Goal: Submit feedback/report problem: Provide input to the site owners about the experience or issues

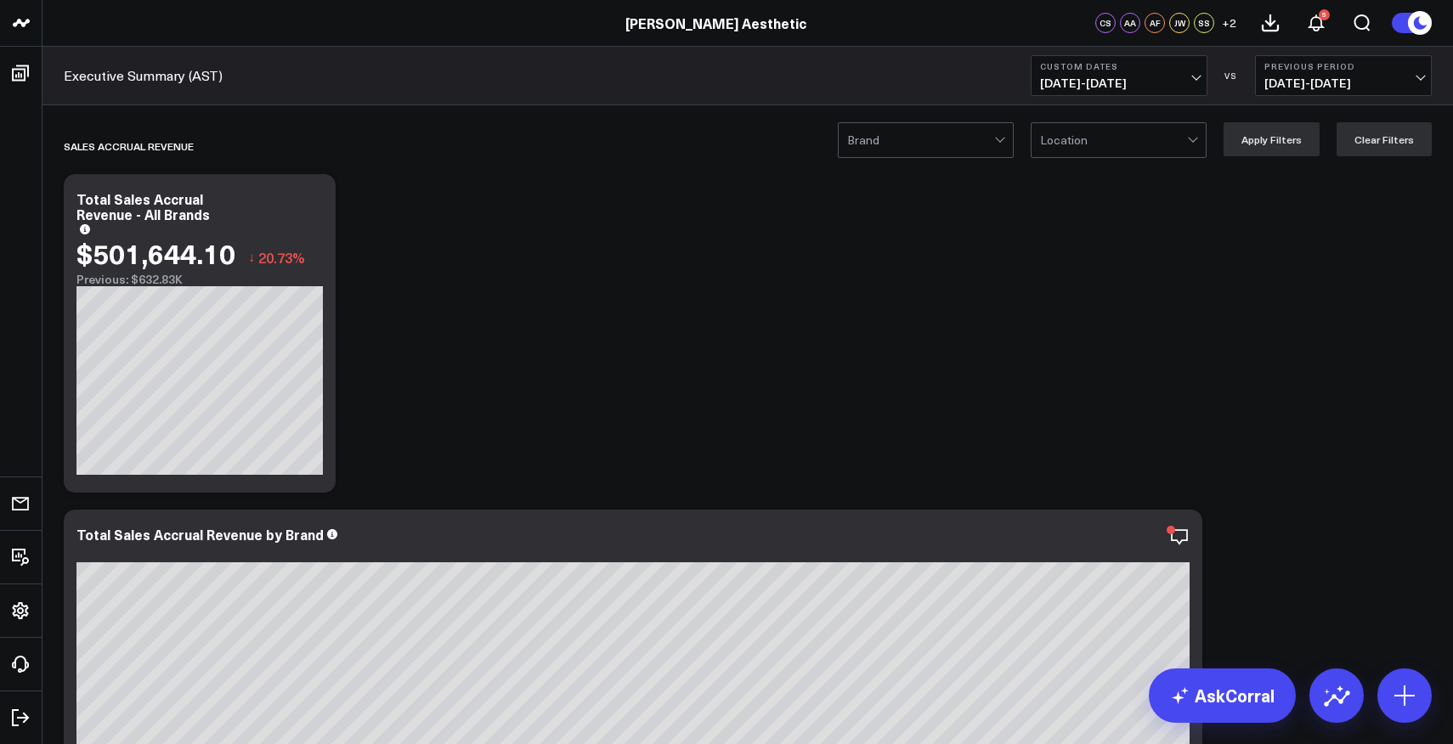
click at [1144, 79] on span "[DATE] - [DATE]" at bounding box center [1119, 83] width 158 height 14
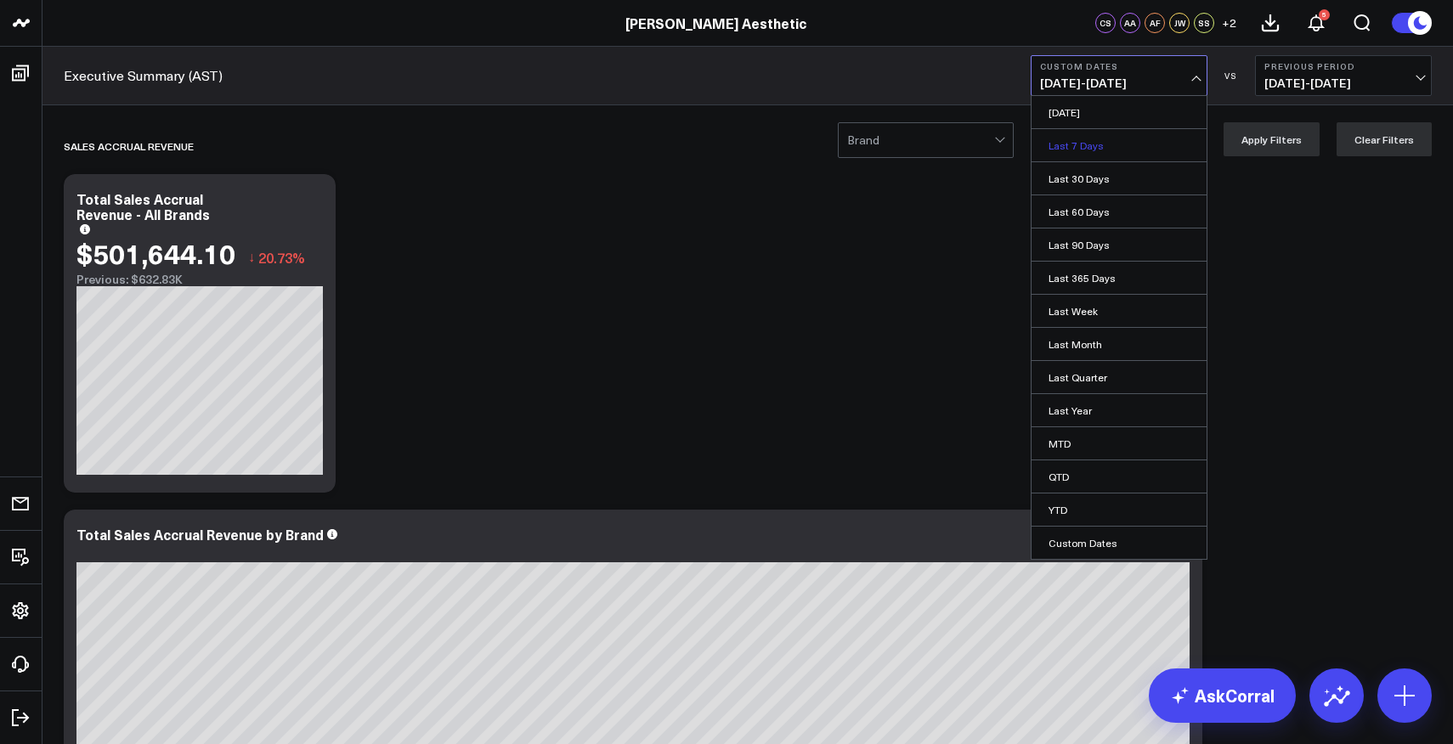
click at [1095, 141] on link "Last 7 Days" at bounding box center [1119, 145] width 175 height 32
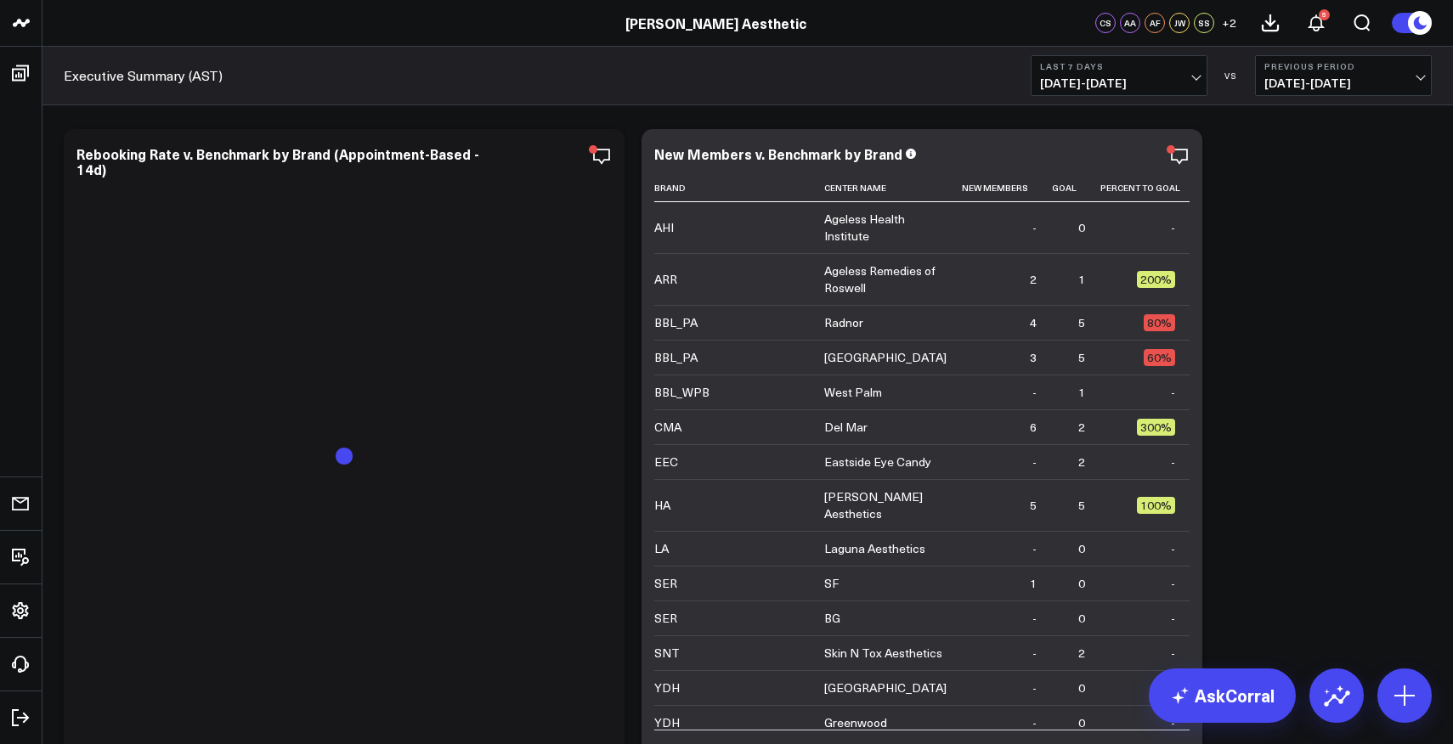
scroll to position [2102, 0]
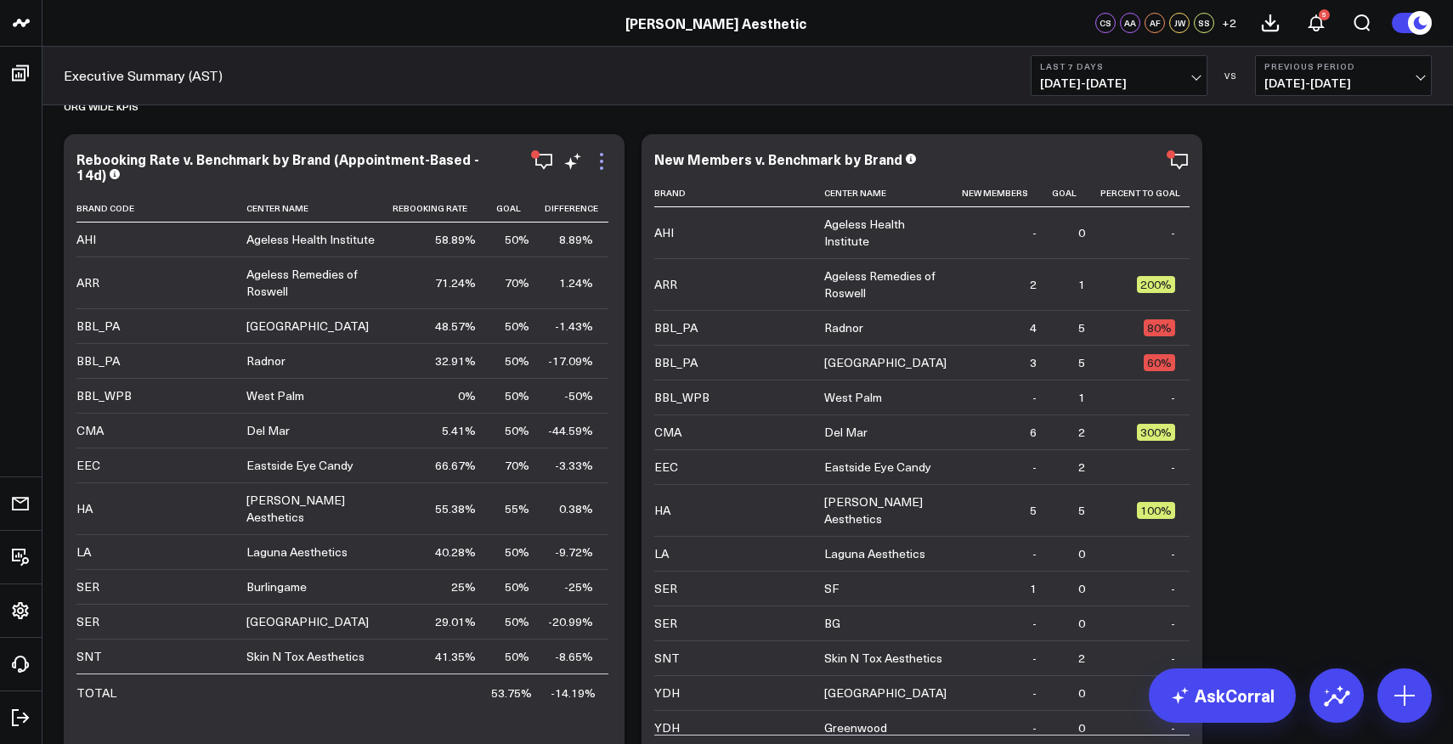
click at [602, 165] on icon at bounding box center [601, 161] width 20 height 20
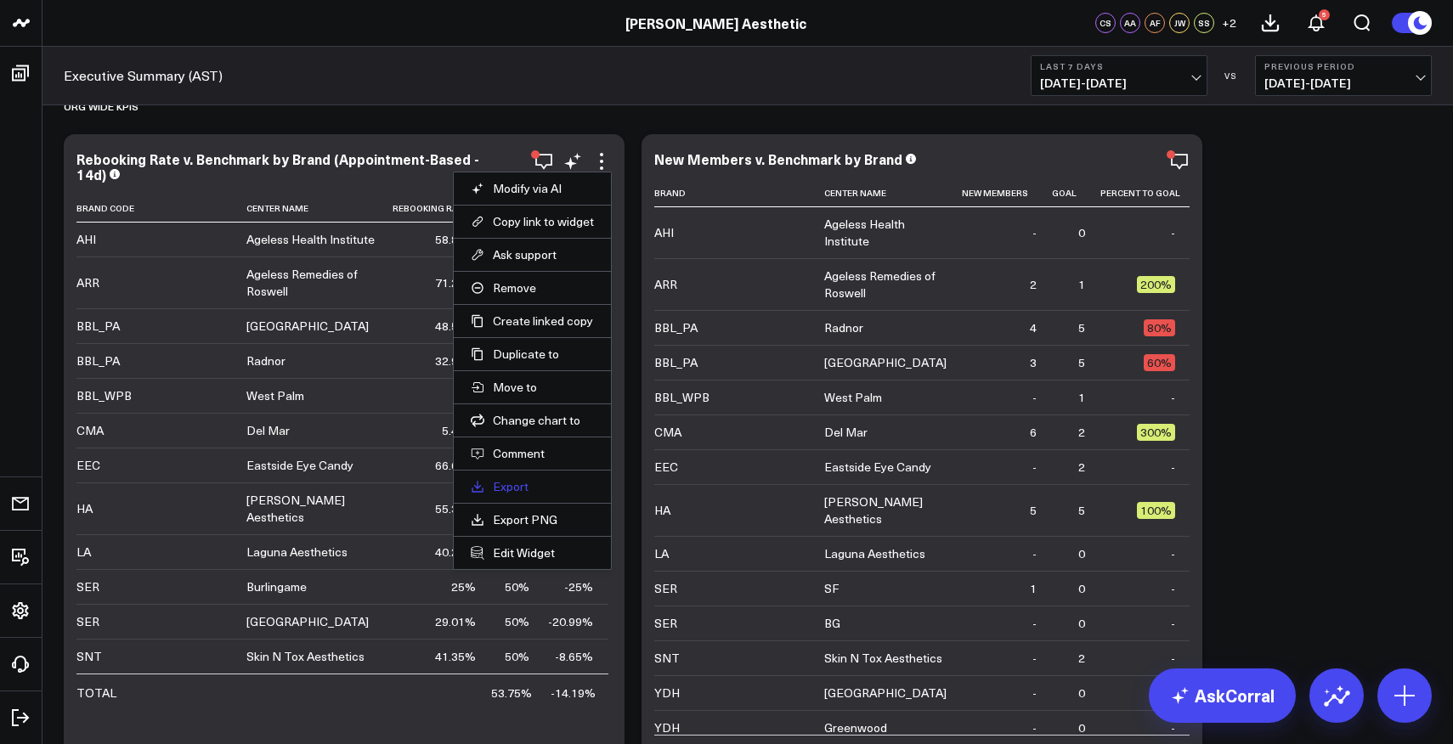
click at [518, 489] on link "Export" at bounding box center [532, 486] width 123 height 15
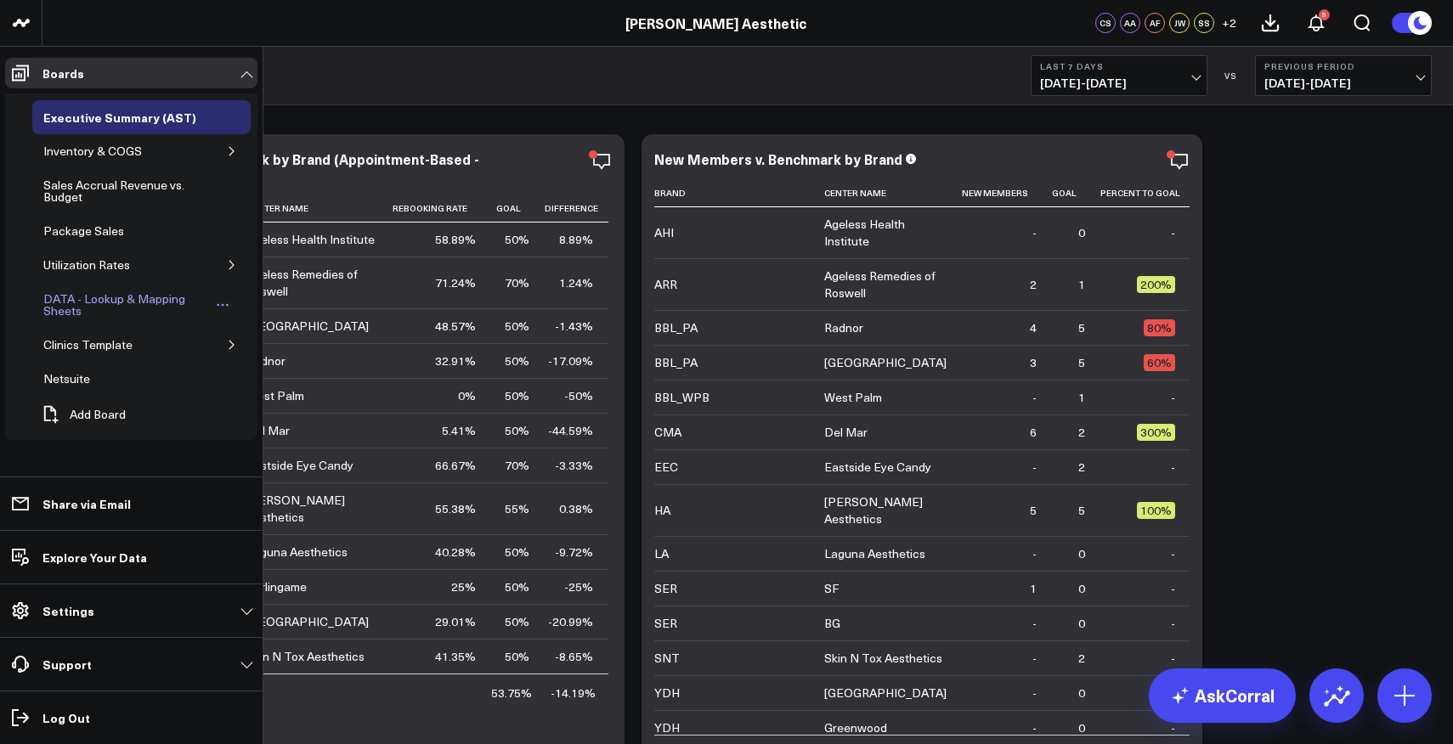
click at [149, 303] on div "DATA - Lookup & Mapping Sheets" at bounding box center [125, 305] width 172 height 32
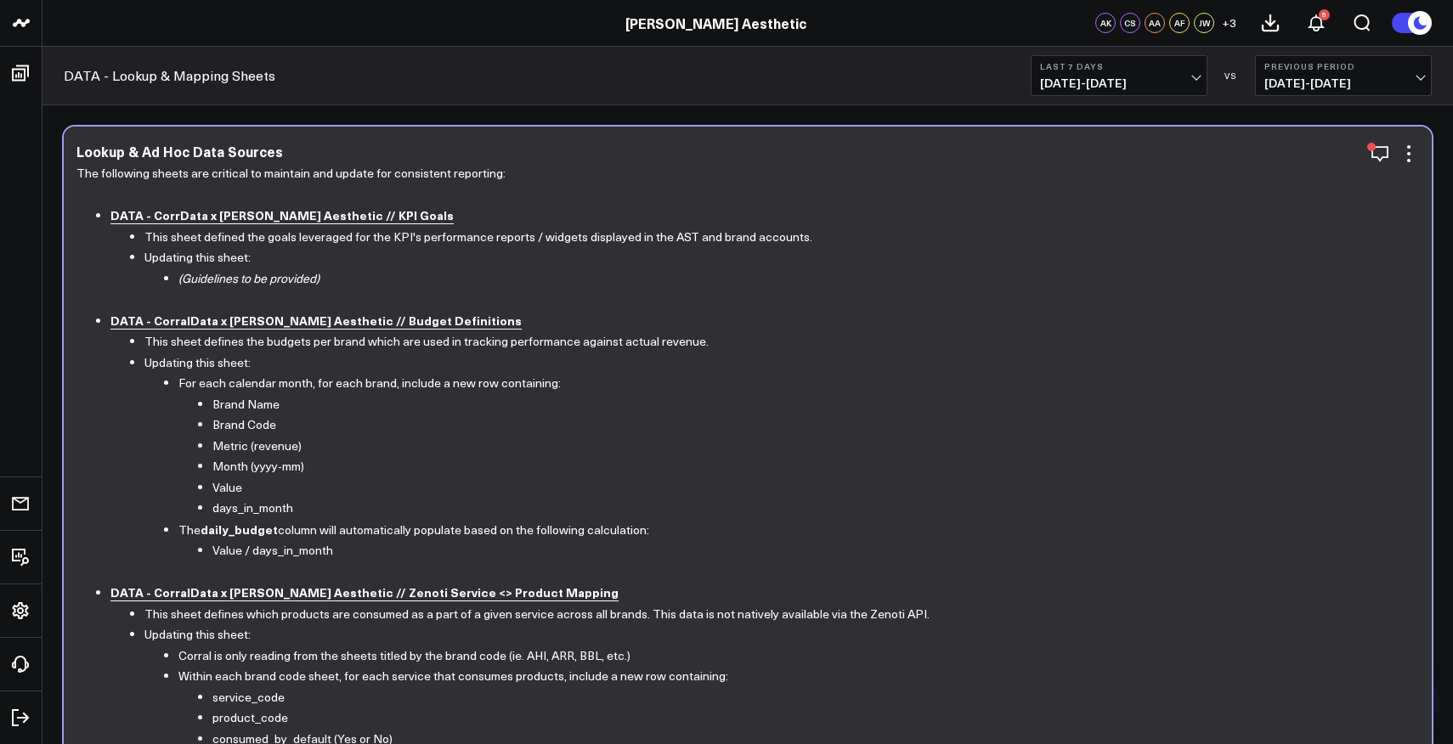
click at [267, 216] on b "DATA - CorrData x Annie Aesthetic // KPI Goals" at bounding box center [281, 215] width 343 height 17
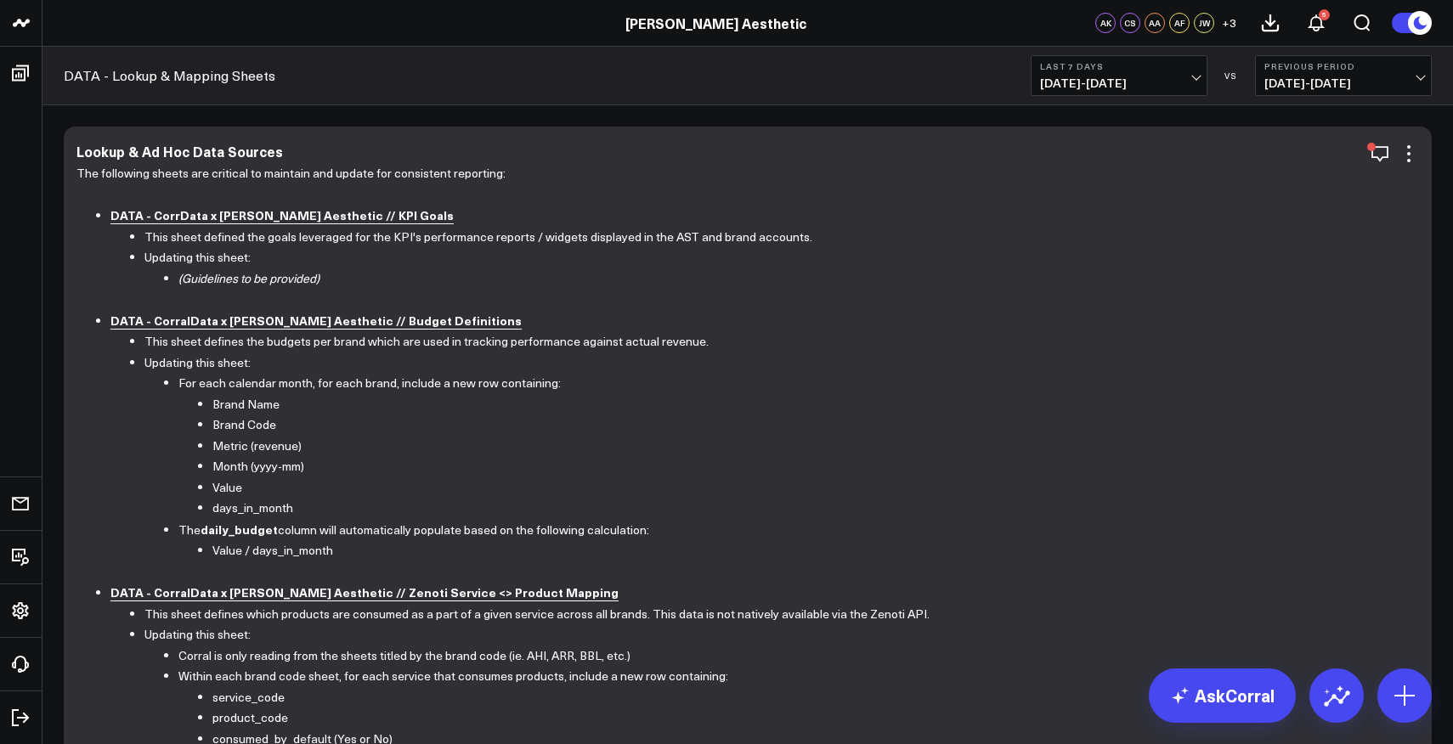
click at [236, 323] on b "DATA - CorralData x Annie Aesthetic // Budget Definitions" at bounding box center [315, 320] width 411 height 17
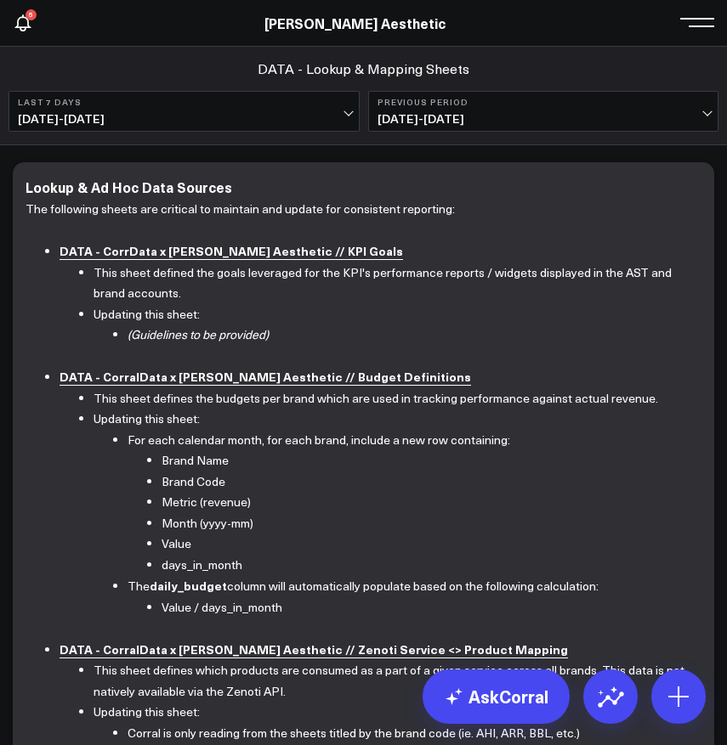
click at [159, 70] on div "DATA - Lookup & Mapping Sheets" at bounding box center [363, 68] width 710 height 19
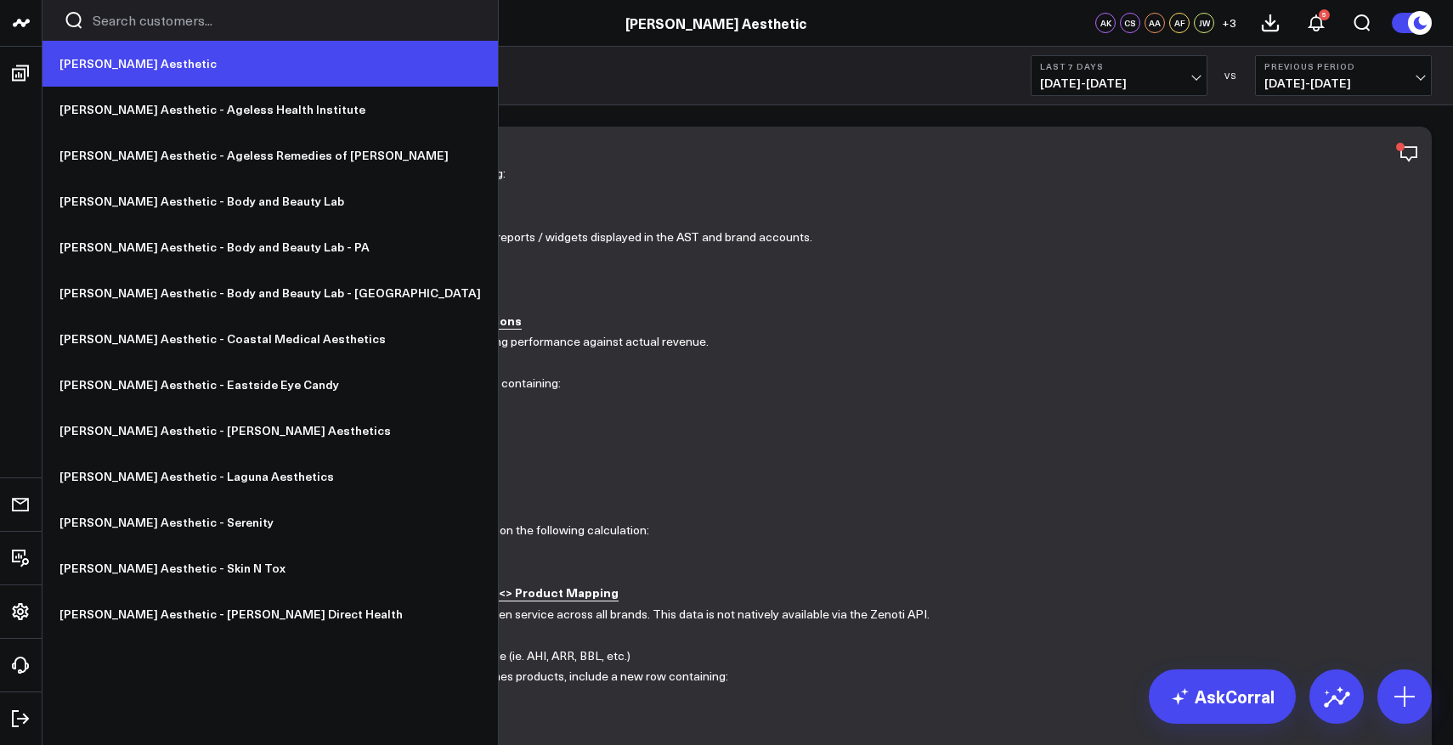
click at [84, 71] on link "[PERSON_NAME] Aesthetic" at bounding box center [270, 64] width 456 height 46
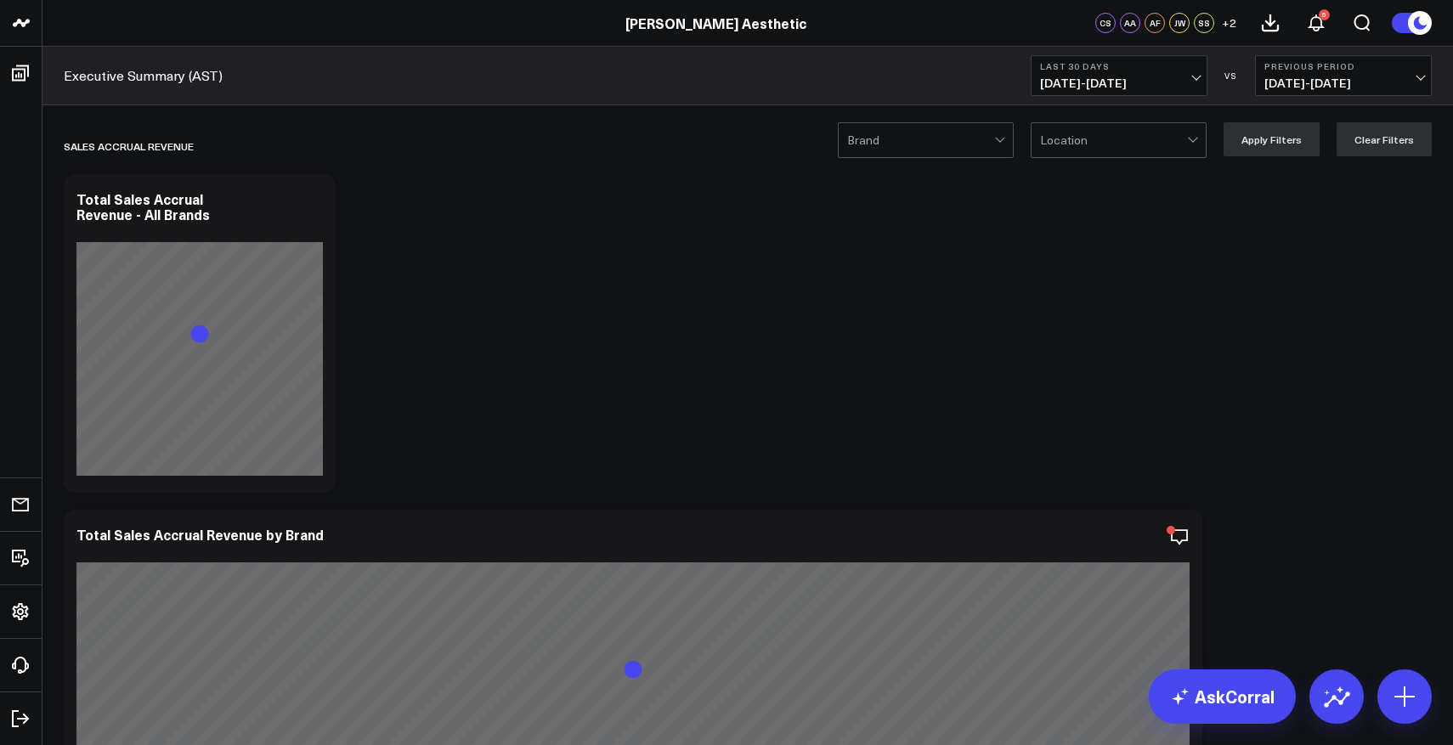
click at [1163, 79] on span "[DATE] - [DATE]" at bounding box center [1119, 83] width 158 height 14
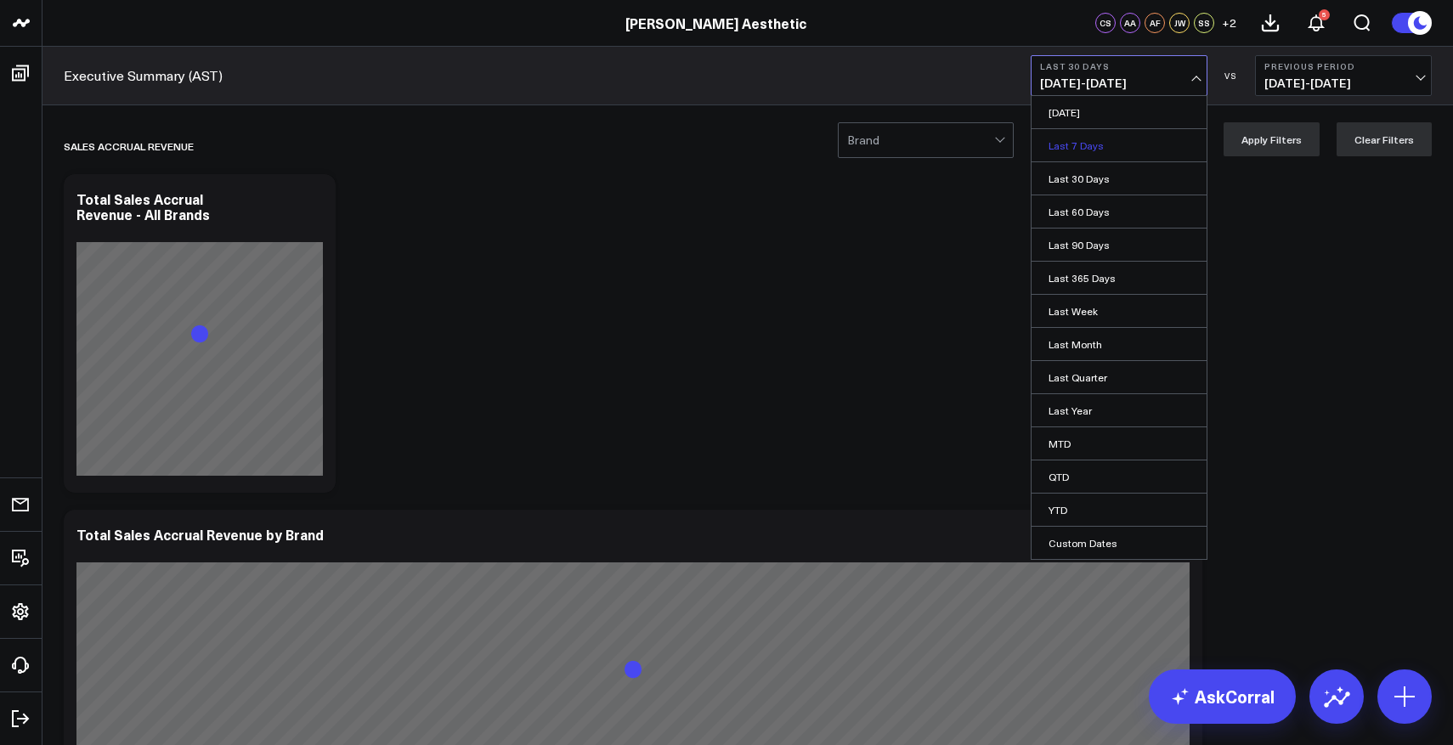
click at [1089, 149] on link "Last 7 Days" at bounding box center [1119, 145] width 175 height 32
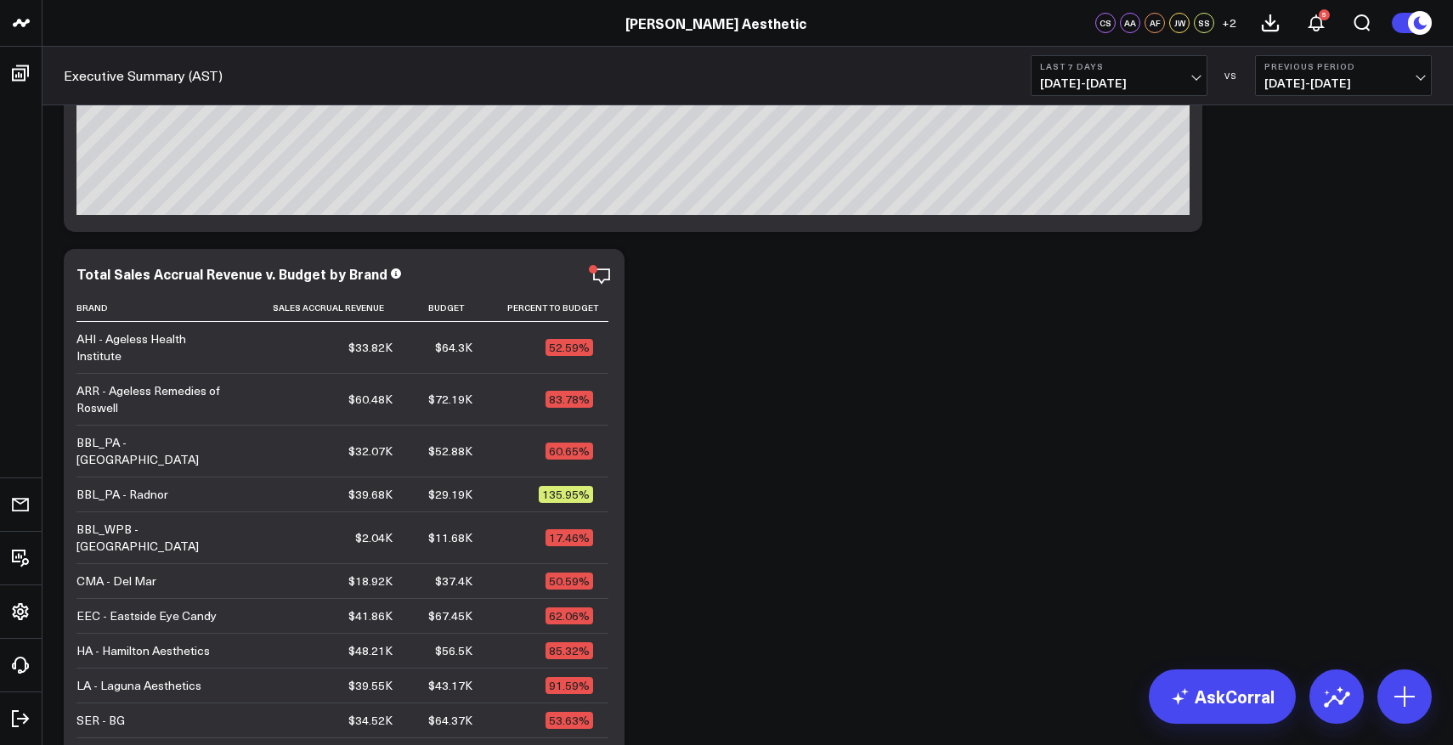
scroll to position [592, 0]
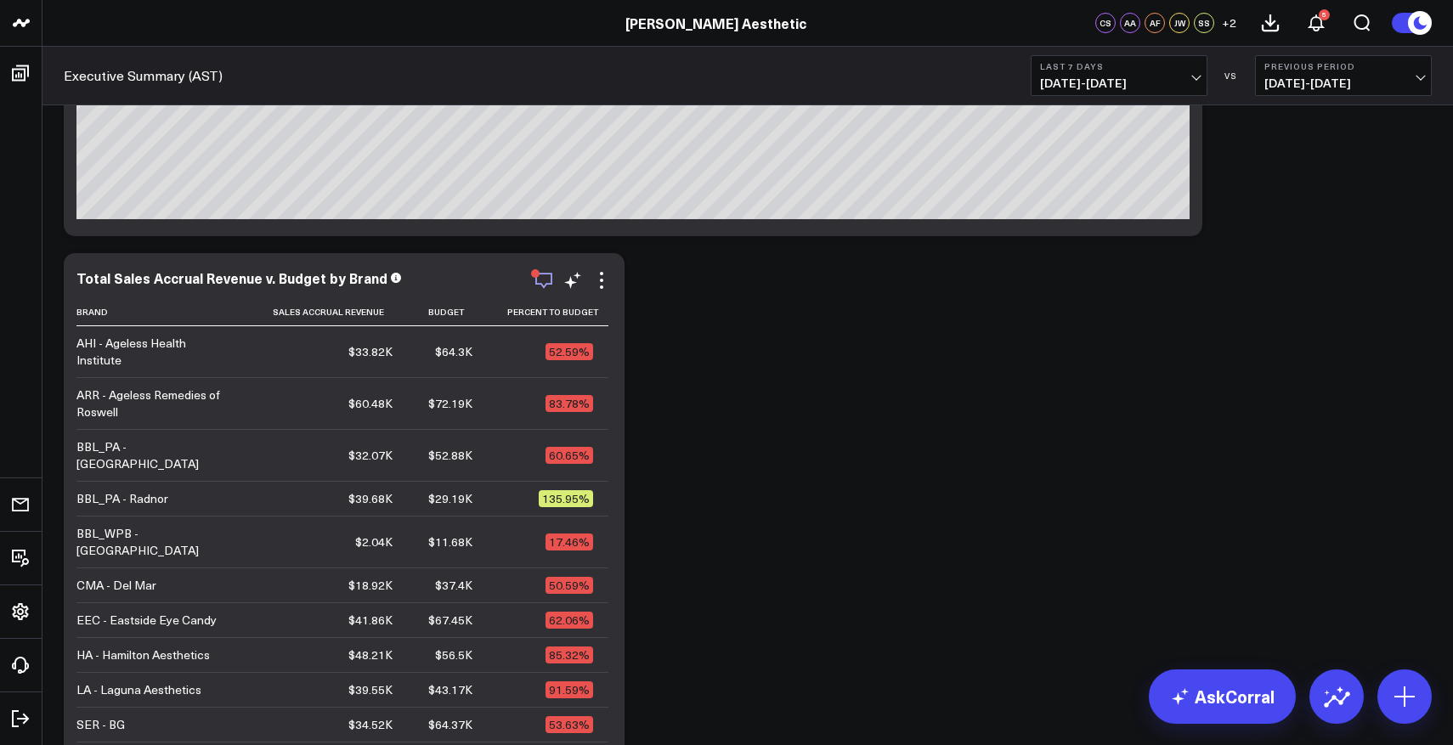
click at [545, 278] on icon "button" at bounding box center [544, 280] width 20 height 20
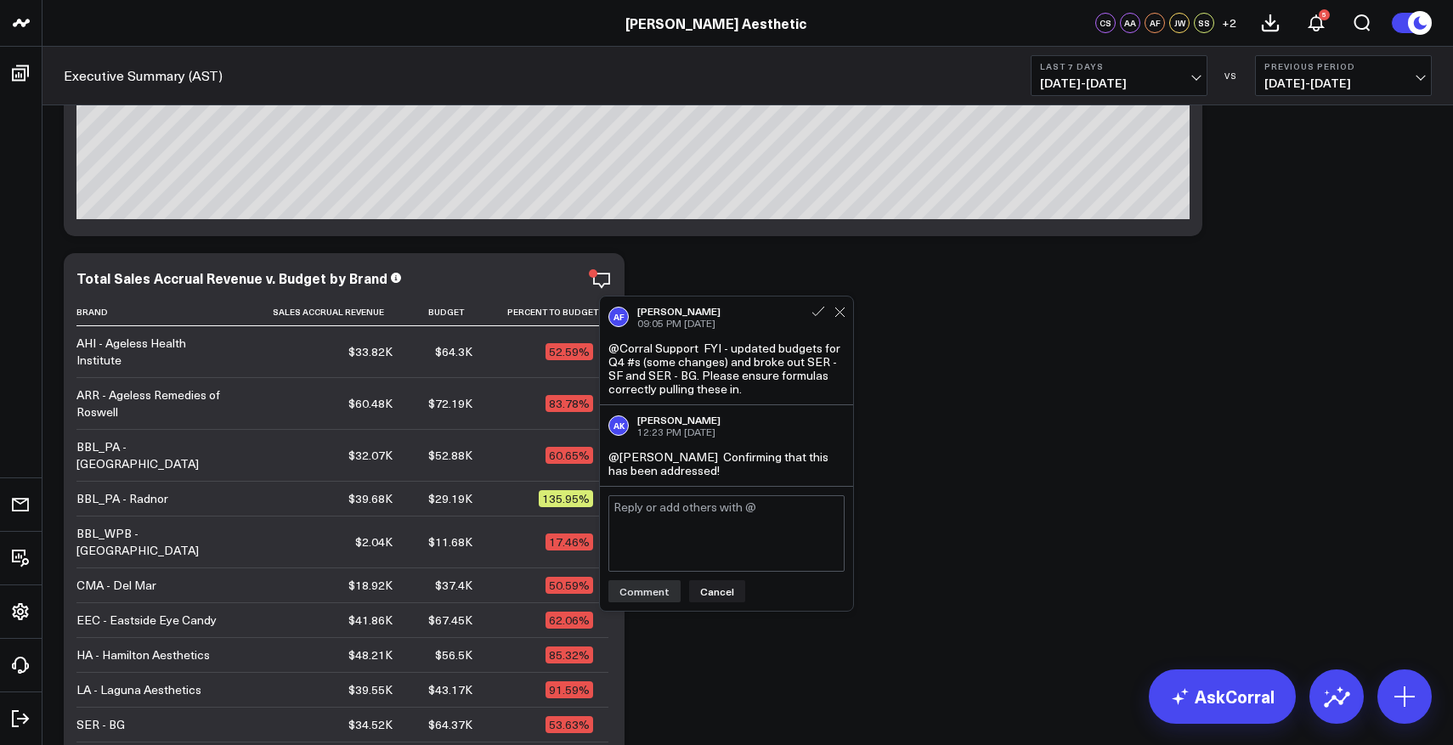
click at [680, 529] on textarea at bounding box center [726, 533] width 236 height 76
type textarea "@Corral Support YDH sales look off - please address"
click at [648, 599] on button "Comment" at bounding box center [644, 591] width 72 height 22
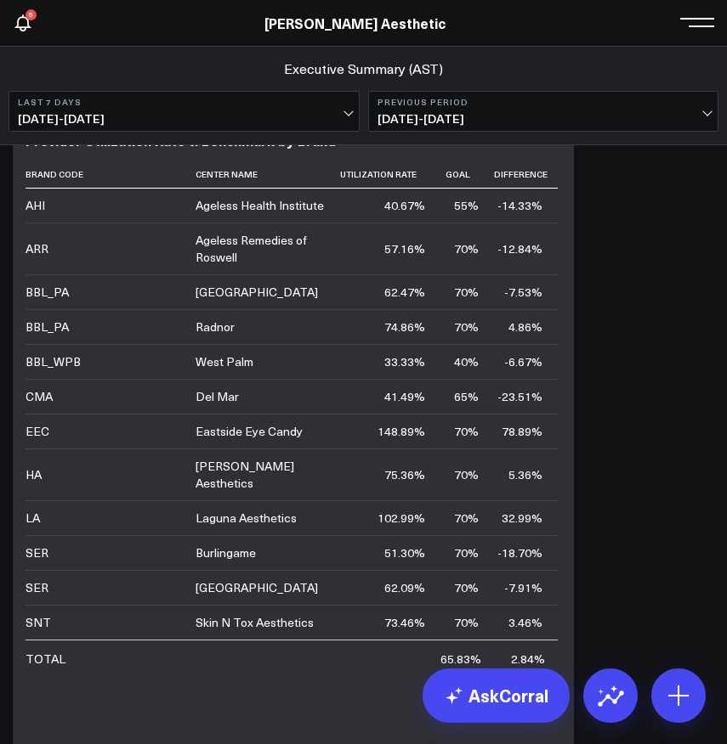
scroll to position [4318, 0]
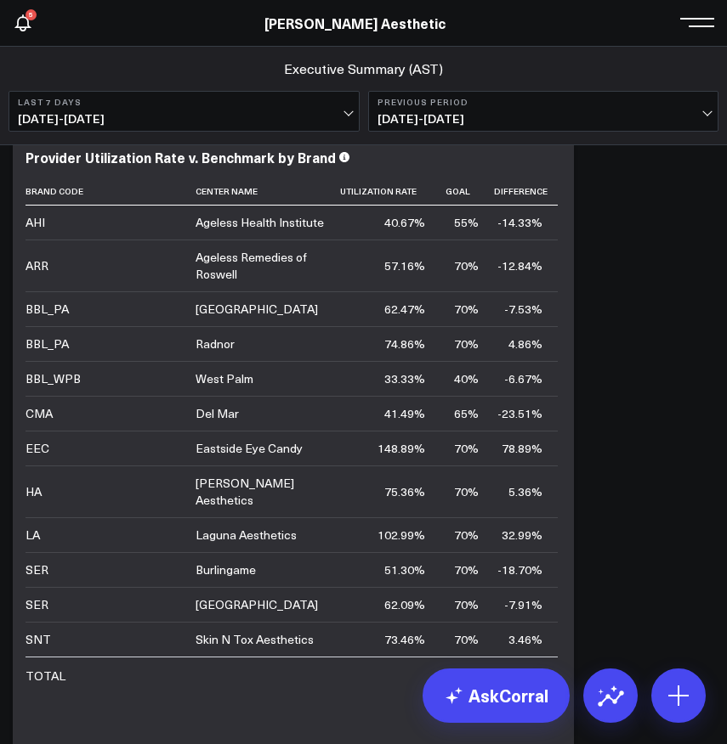
click at [288, 112] on span "[DATE] - [DATE]" at bounding box center [184, 119] width 332 height 14
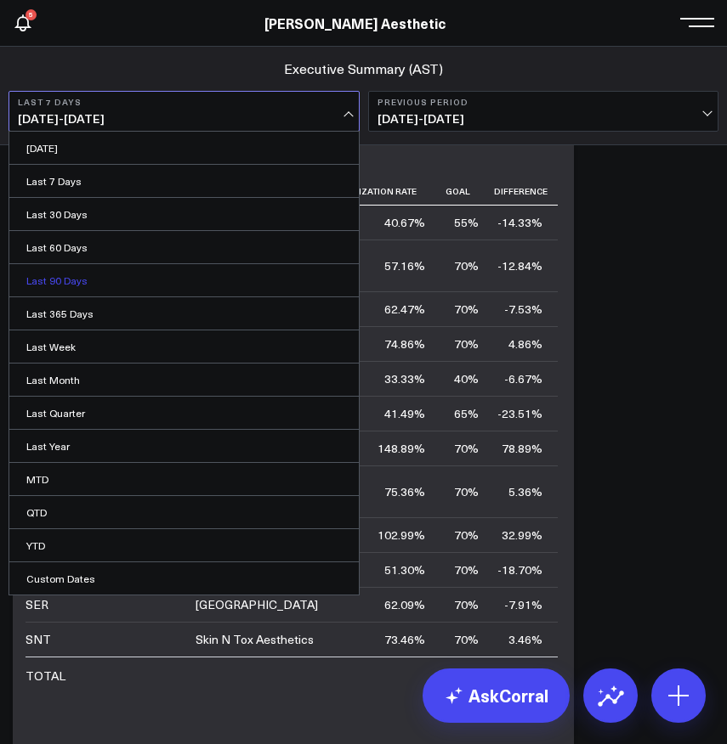
click at [73, 278] on link "Last 90 Days" at bounding box center [183, 280] width 349 height 32
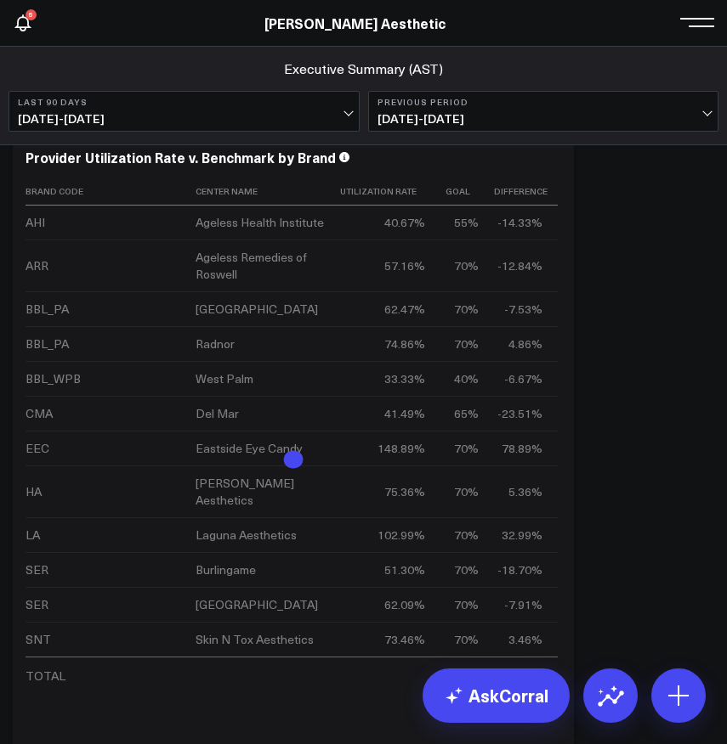
click at [239, 110] on button "Last 90 Days [DATE] - [DATE]" at bounding box center [183, 111] width 351 height 41
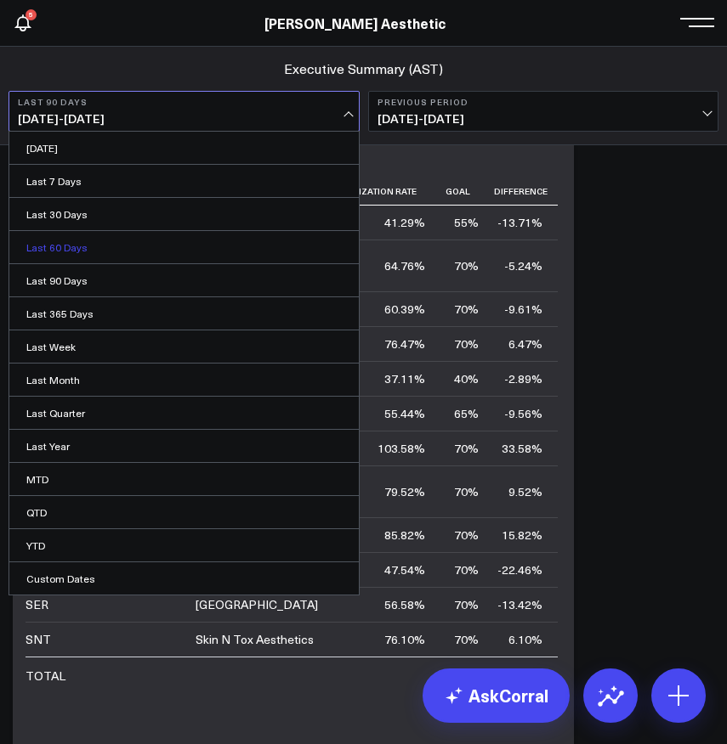
click at [76, 245] on link "Last 60 Days" at bounding box center [183, 247] width 349 height 32
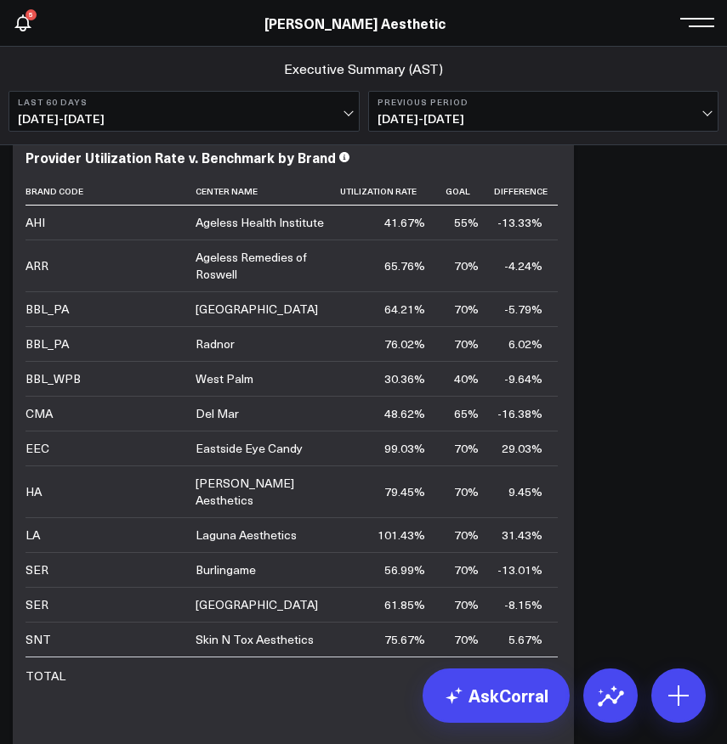
click at [188, 110] on button "Last 60 Days [DATE] - [DATE]" at bounding box center [183, 111] width 351 height 41
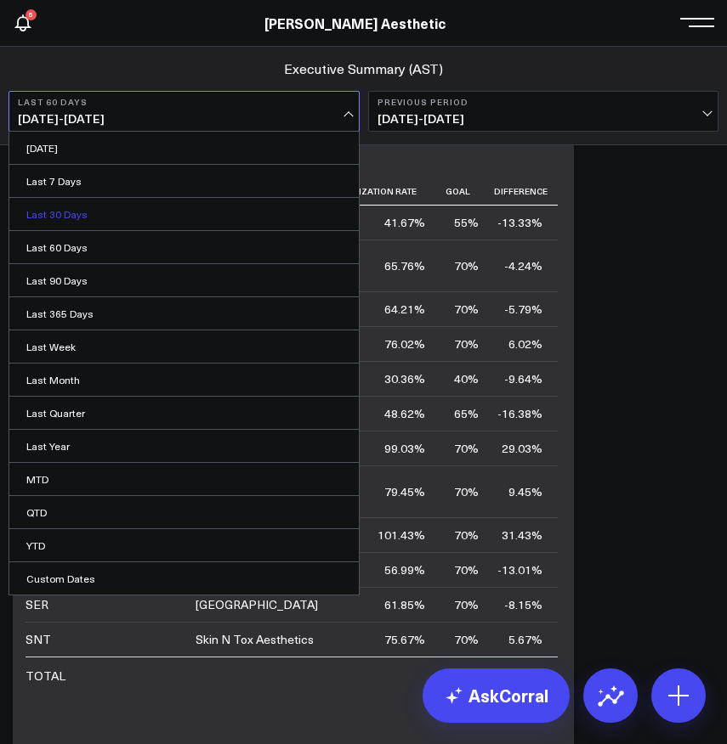
click at [84, 220] on link "Last 30 Days" at bounding box center [183, 214] width 349 height 32
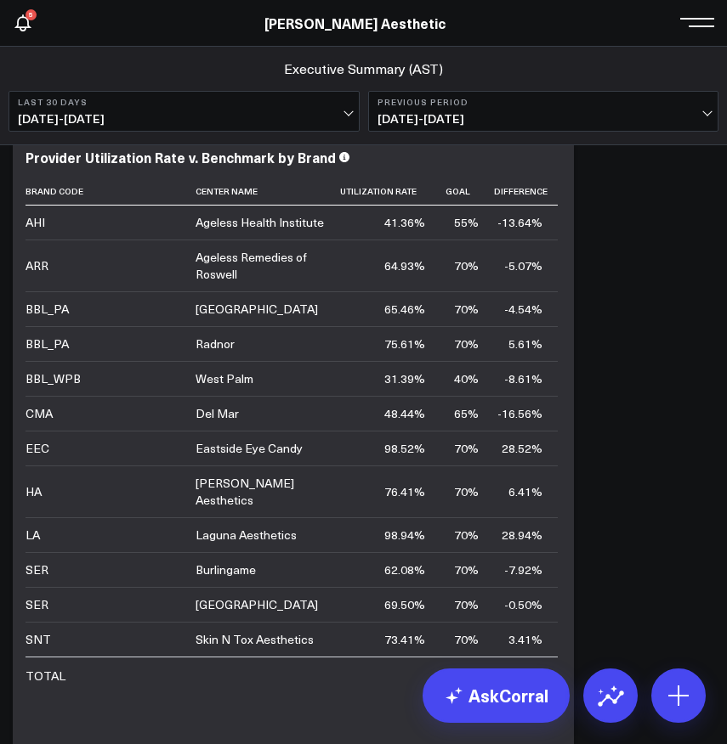
click at [302, 124] on span "[DATE] - [DATE]" at bounding box center [184, 119] width 332 height 14
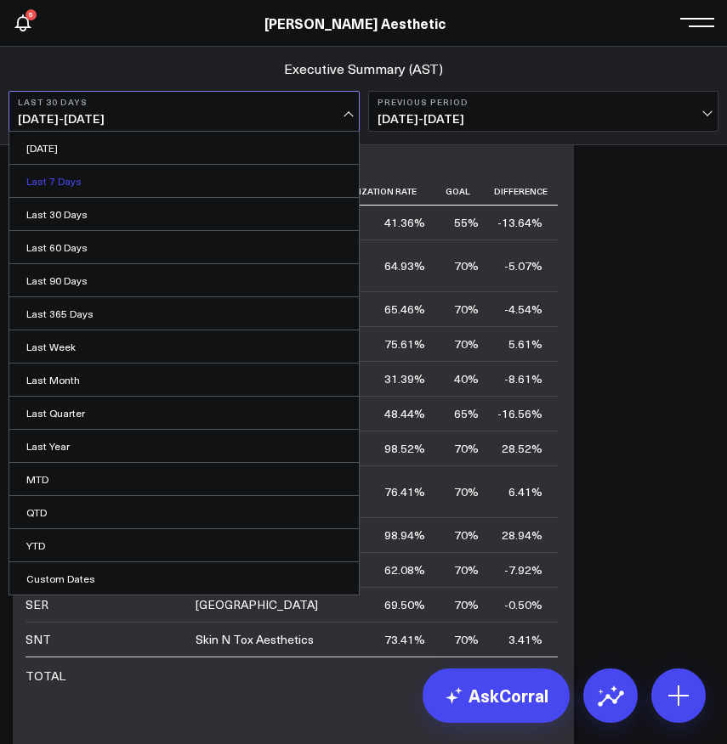
click at [168, 178] on link "Last 7 Days" at bounding box center [183, 181] width 349 height 32
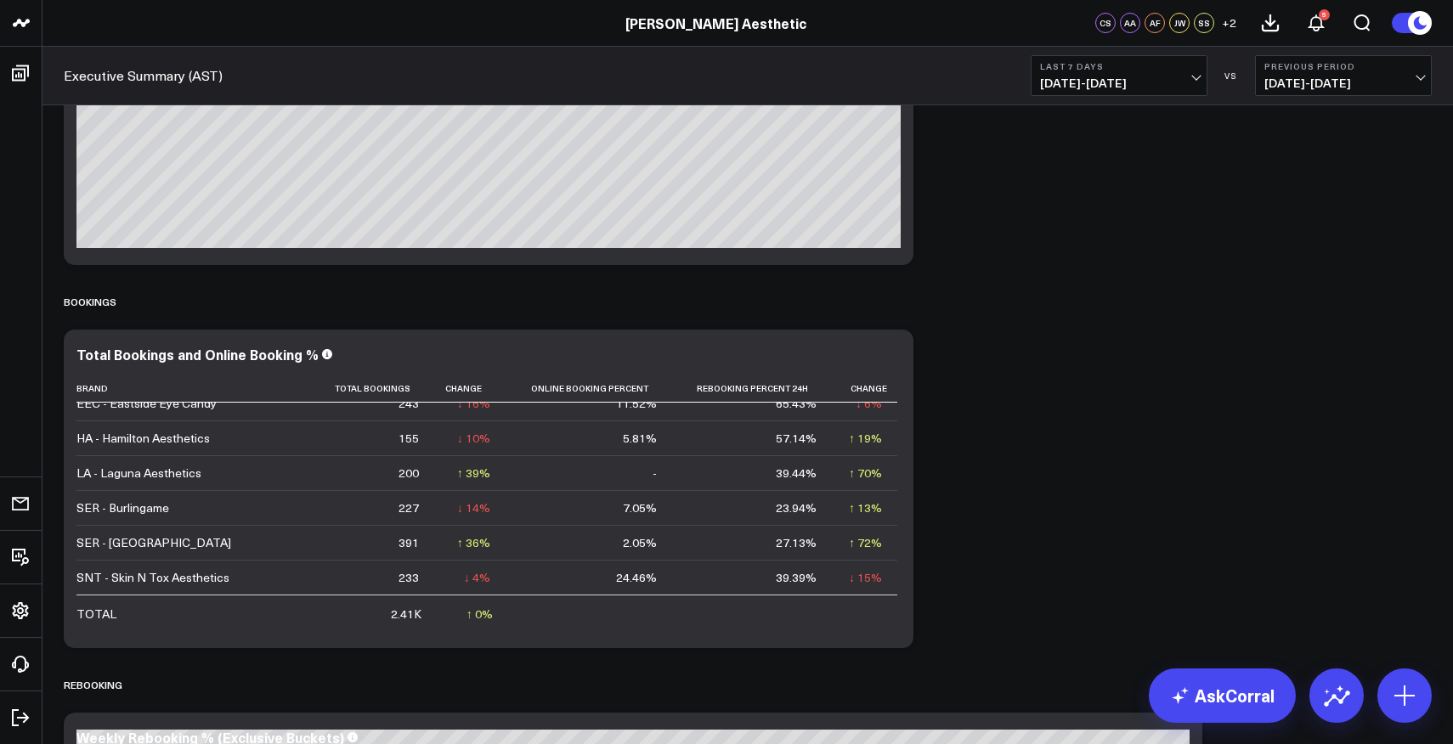
scroll to position [11833, 0]
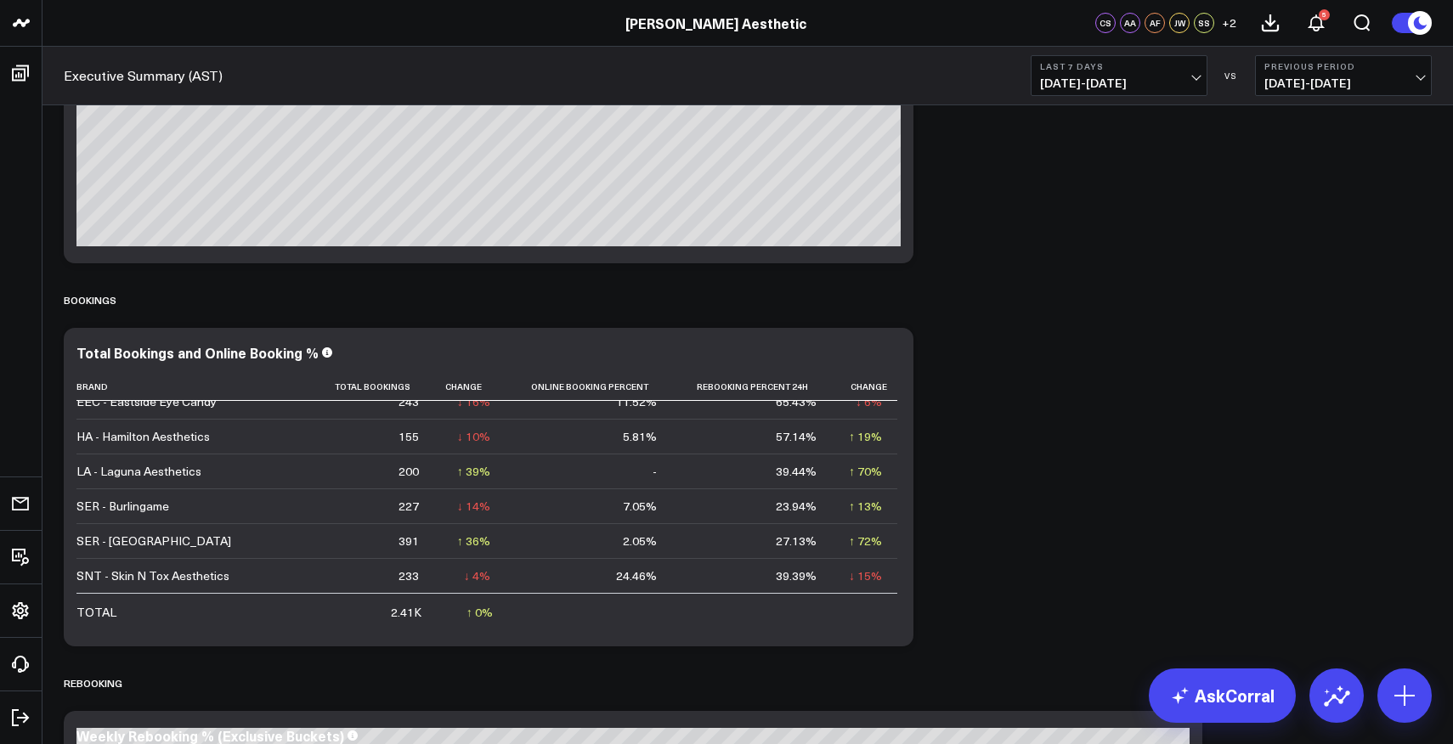
click at [1141, 81] on span "[DATE] - [DATE]" at bounding box center [1119, 83] width 158 height 14
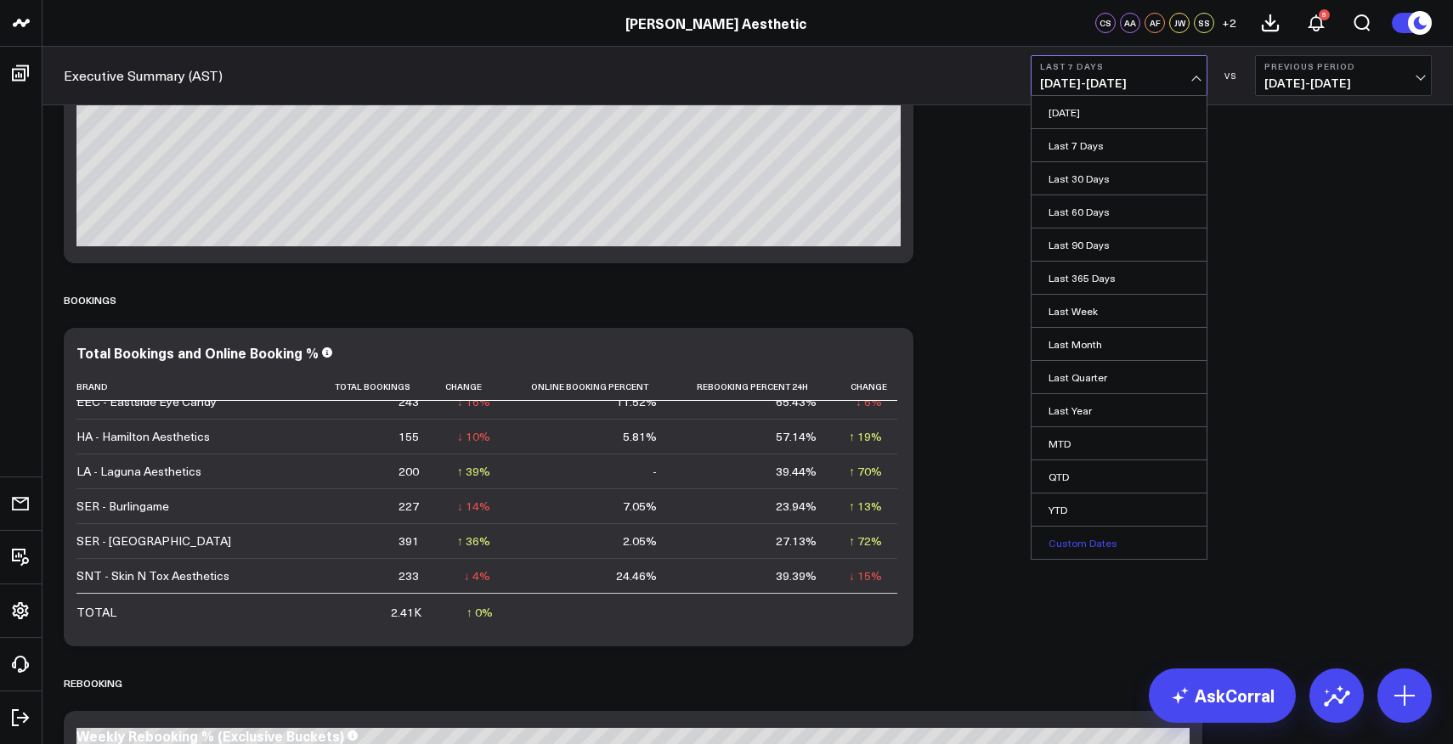
click at [1069, 552] on link "Custom Dates" at bounding box center [1119, 543] width 175 height 32
select select "9"
select select "2025"
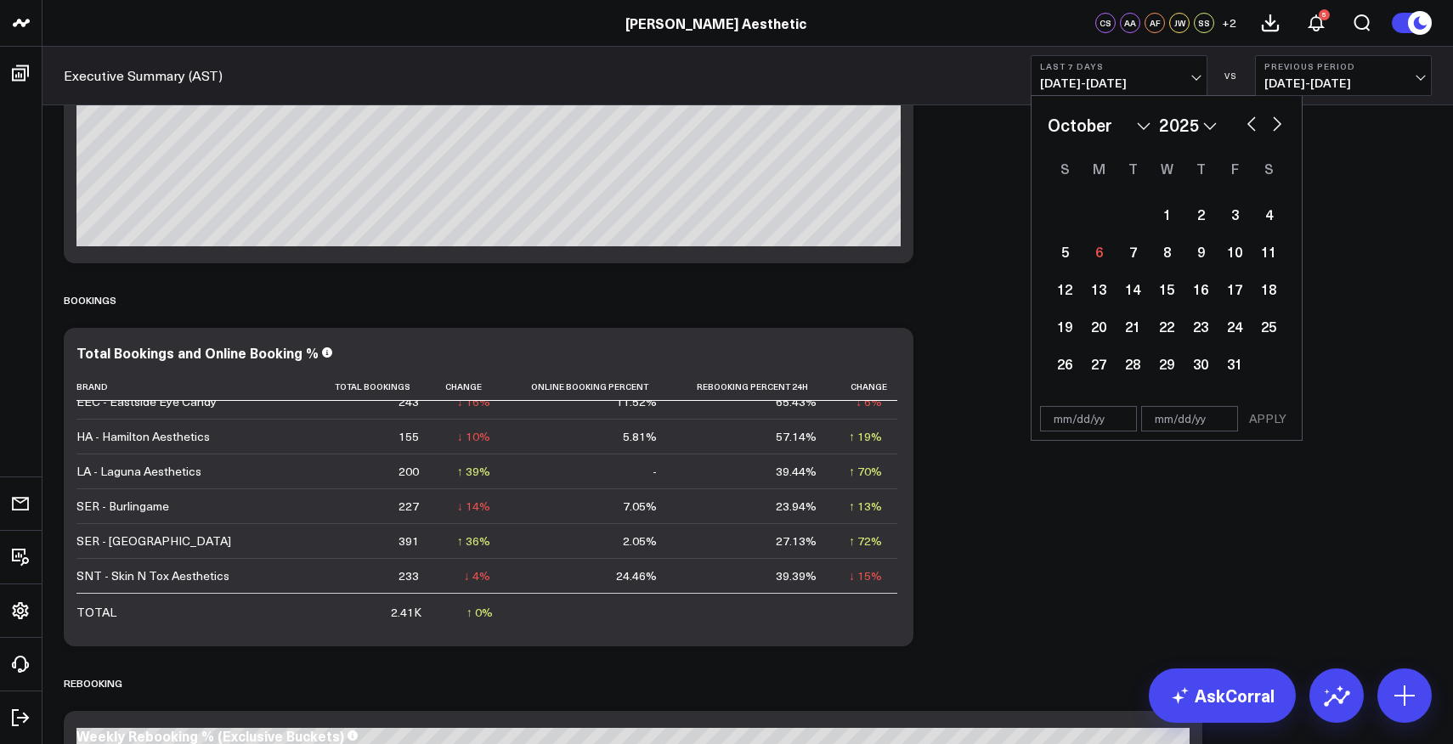
click at [1112, 123] on select "January February March April May June July August September October November De…" at bounding box center [1099, 124] width 103 height 25
click at [1199, 127] on select "2026 2025 2024 2023 2022 2021 2020 2019 2018 2017 2016 2015 2014 2013 2012 2011…" at bounding box center [1188, 124] width 58 height 25
select select "9"
select select "2024"
click at [1101, 328] on div "21" at bounding box center [1099, 326] width 34 height 34
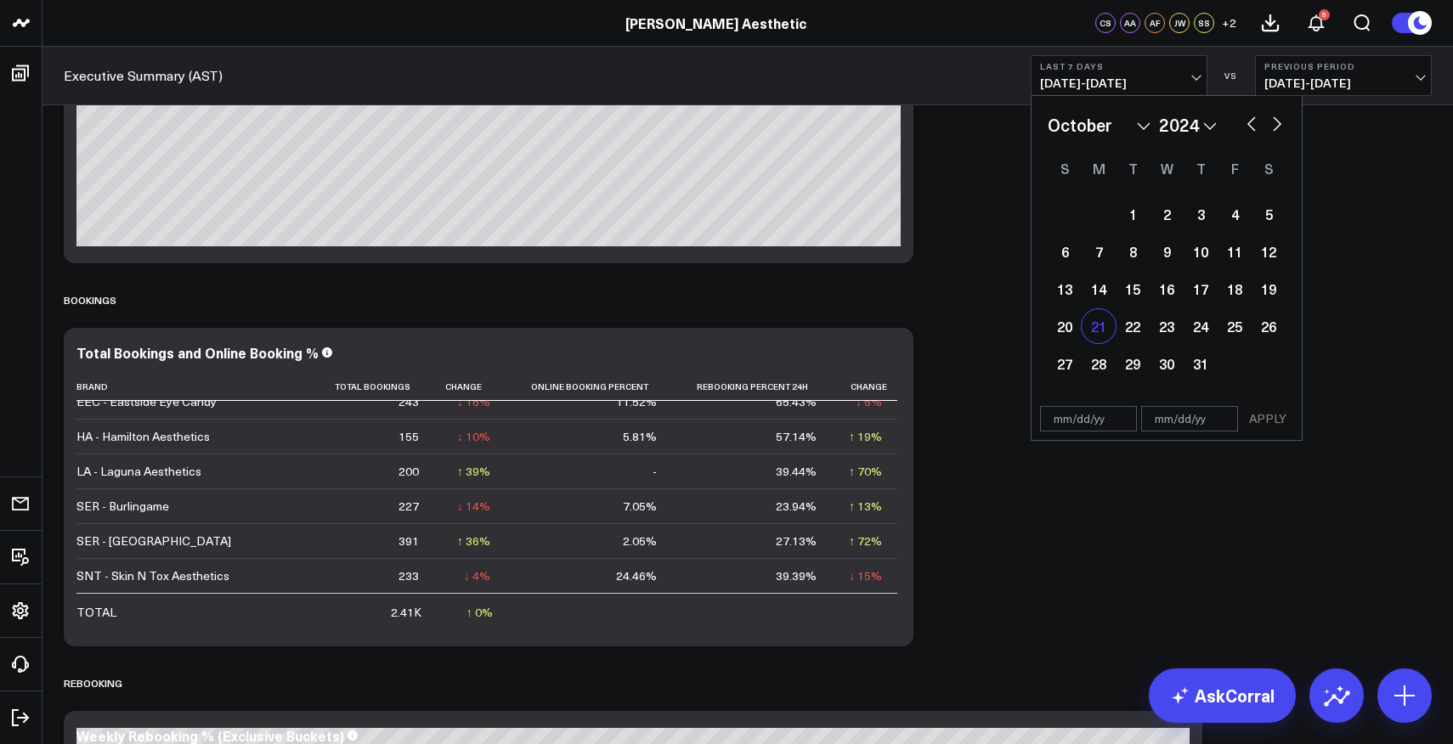
type input "10/21/24"
select select "9"
select select "2024"
click at [1069, 364] on div "27" at bounding box center [1065, 364] width 34 height 34
type input "10/27/24"
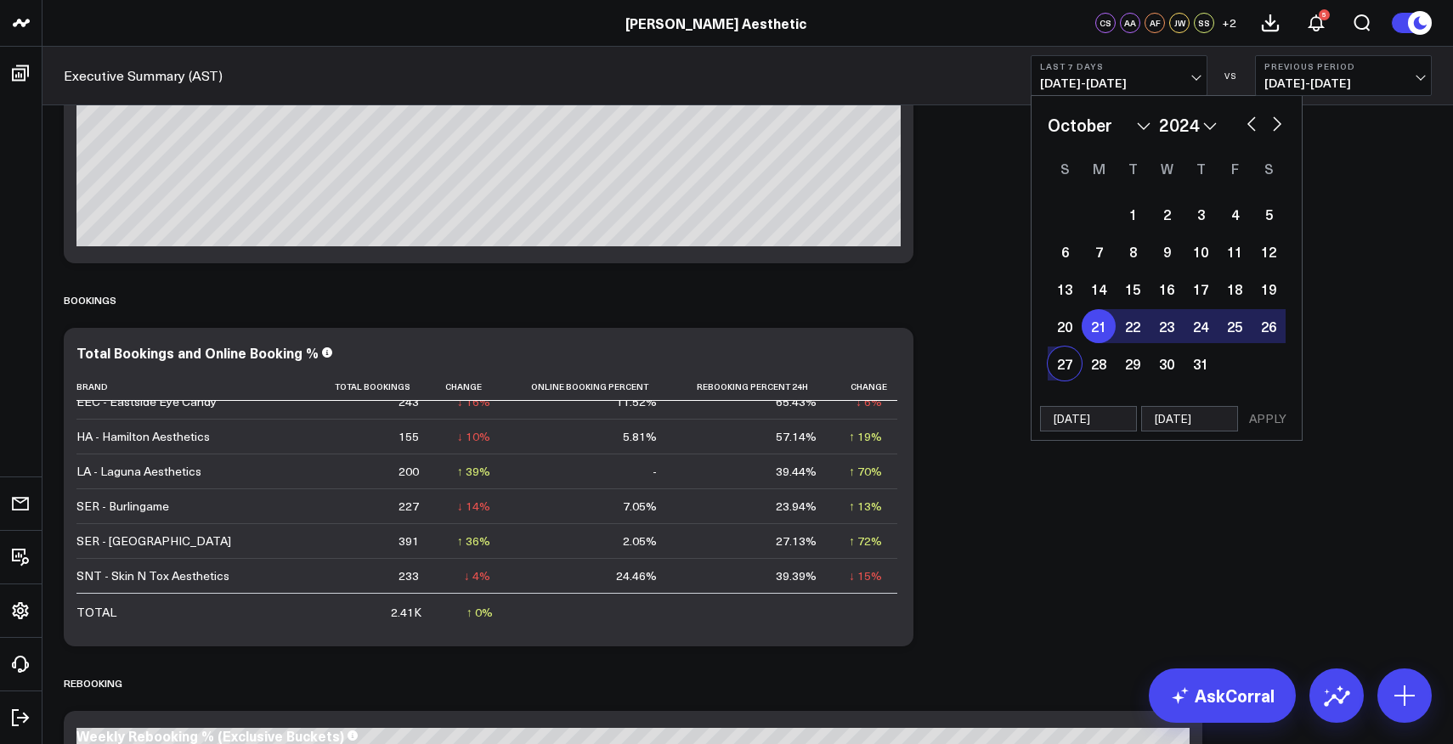
select select "9"
select select "2024"
click at [1276, 425] on button "APPLY" at bounding box center [1267, 418] width 51 height 25
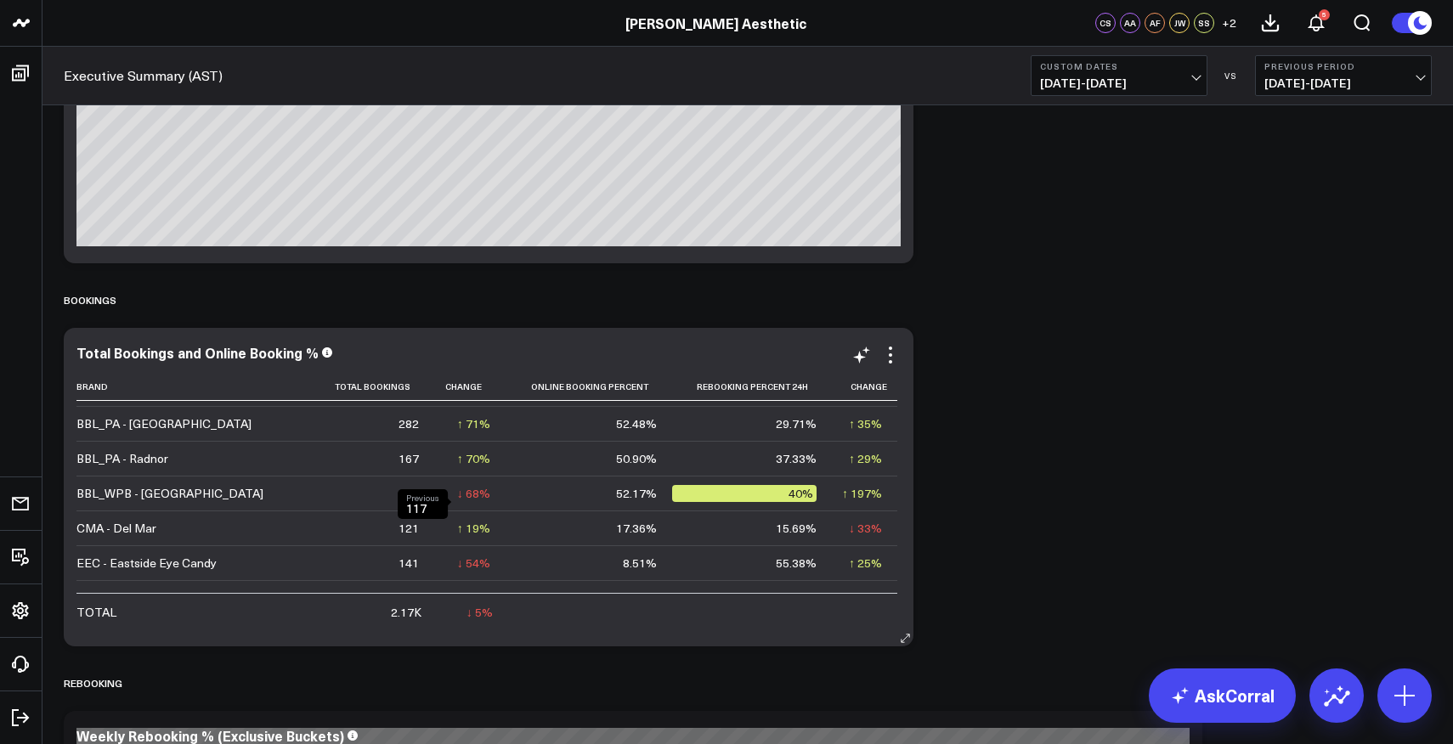
scroll to position [60, 0]
click at [1121, 88] on span "10/21/24 - 10/27/24" at bounding box center [1119, 83] width 158 height 14
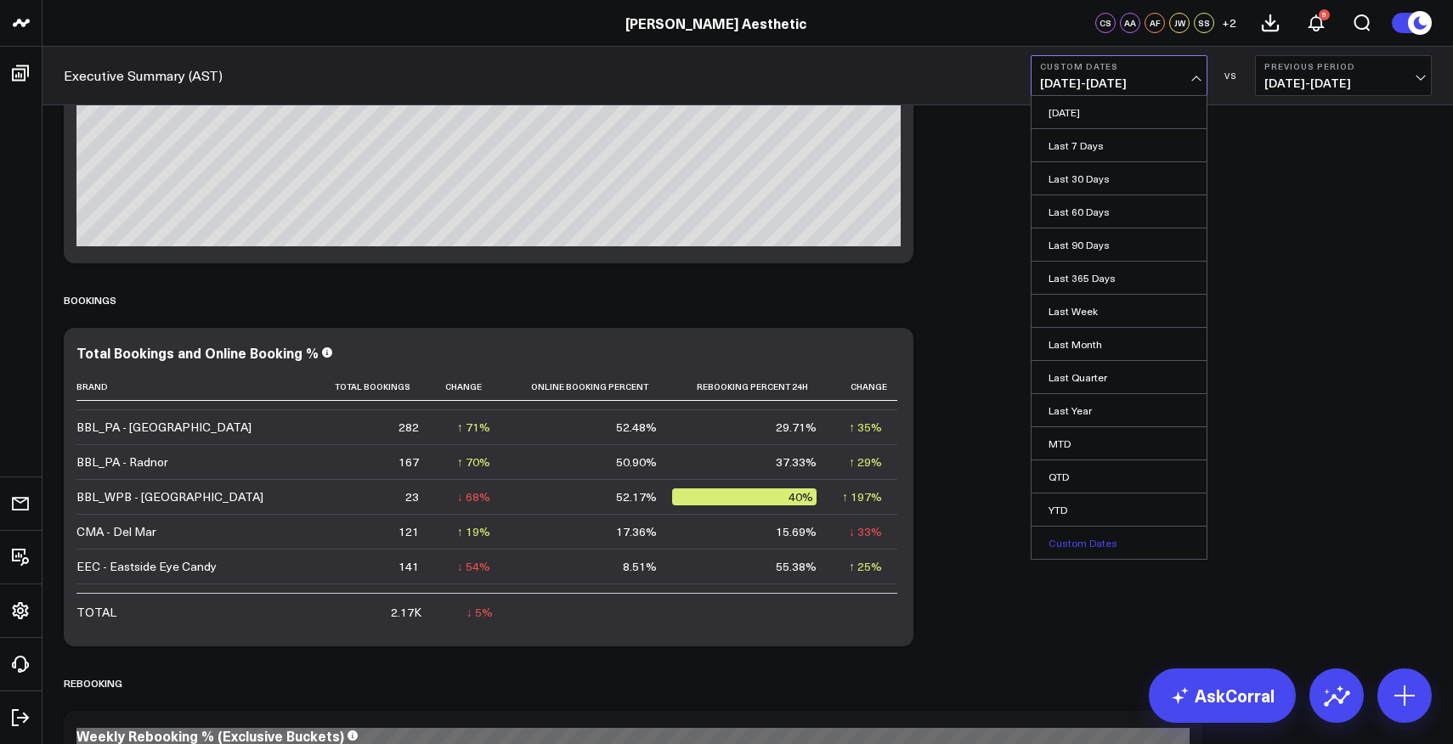
click at [1080, 553] on link "Custom Dates" at bounding box center [1119, 543] width 175 height 32
select select "9"
select select "2025"
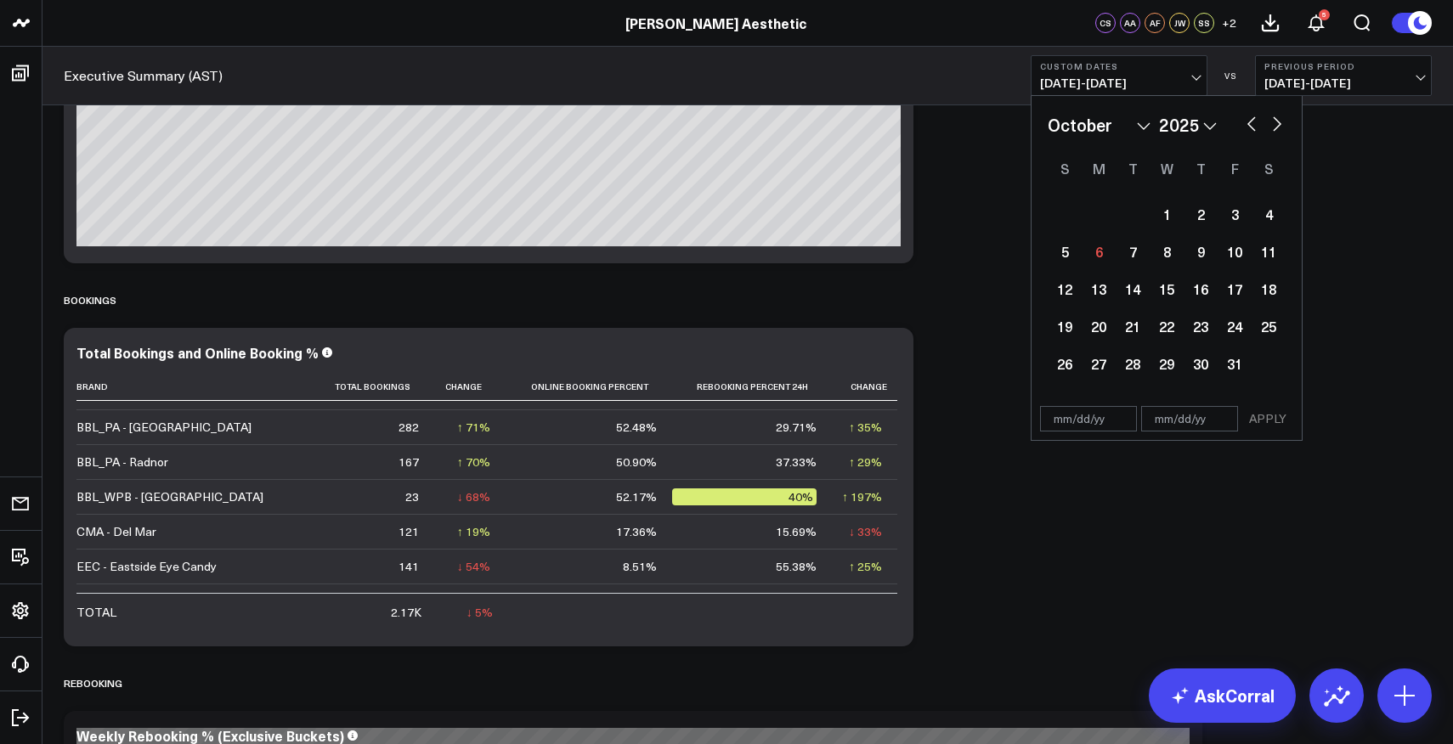
click at [1118, 124] on select "January February March April May June July August September October November De…" at bounding box center [1099, 124] width 103 height 25
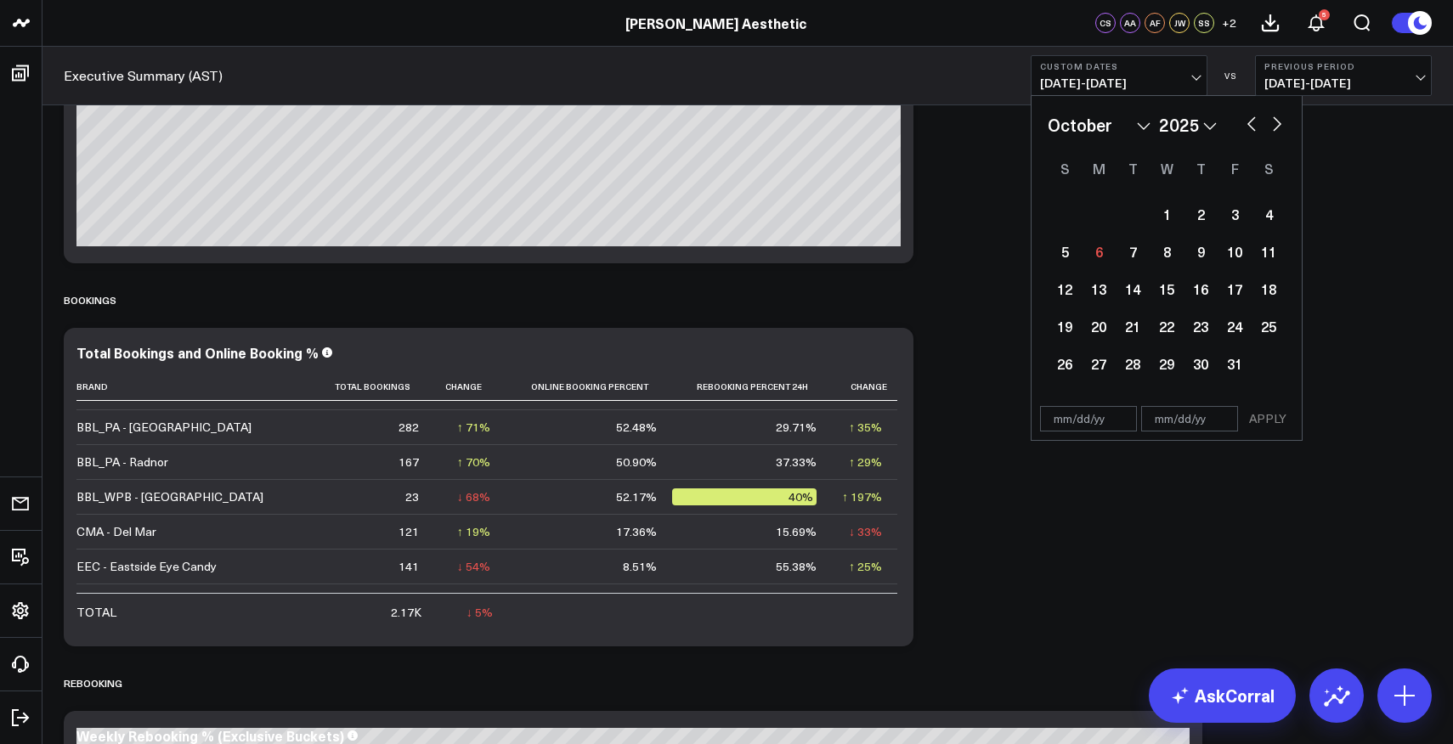
click at [1200, 130] on select "2026 2025 2024 2023 2022 2021 2020 2019 2018 2017 2016 2015 2014 2013 2012 2011…" at bounding box center [1188, 124] width 58 height 25
click at [1118, 130] on select "January February March April May June July August September October November De…" at bounding box center [1099, 124] width 103 height 25
select select "1"
select select "2025"
click at [1095, 261] on div "3" at bounding box center [1099, 252] width 34 height 34
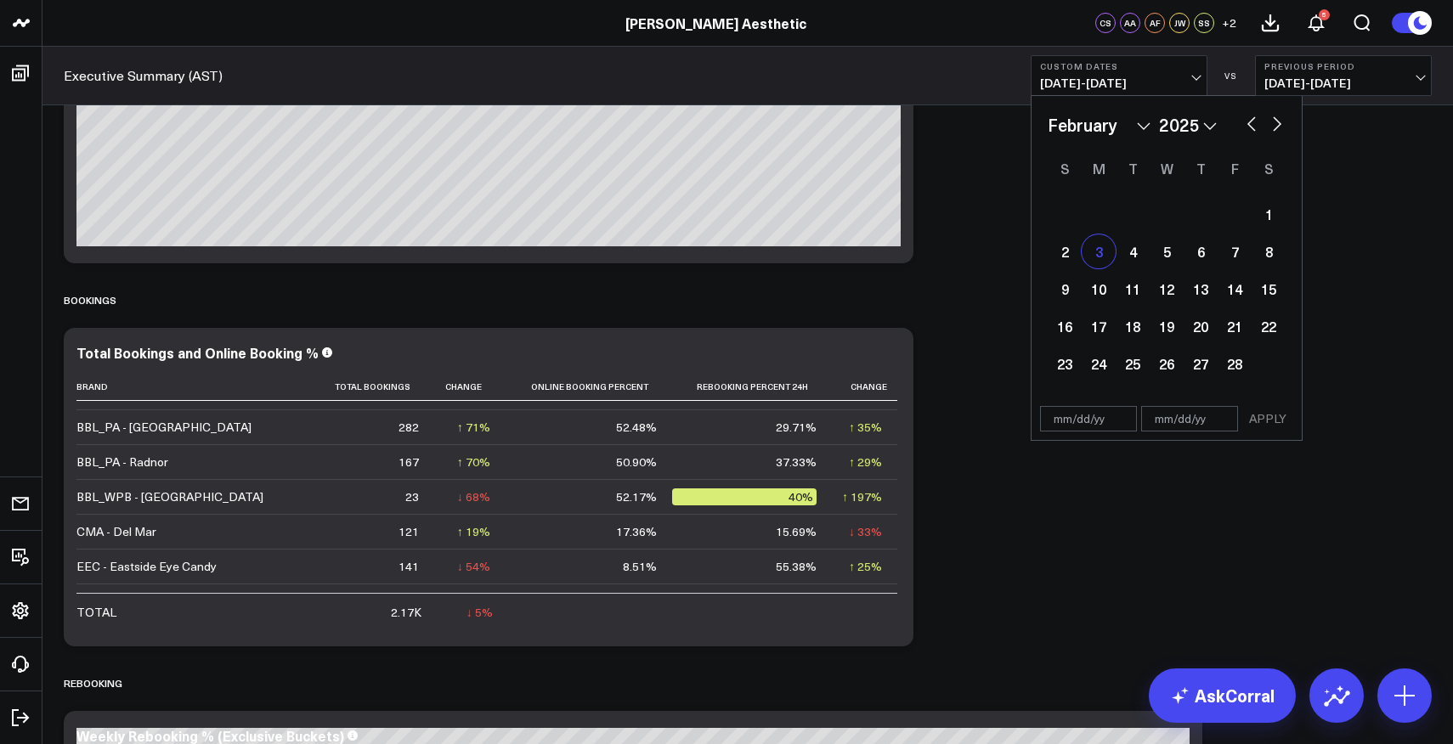
type input "02/03/25"
select select "1"
select select "2025"
click at [1074, 290] on div "9" at bounding box center [1065, 289] width 34 height 34
type input "02/09/25"
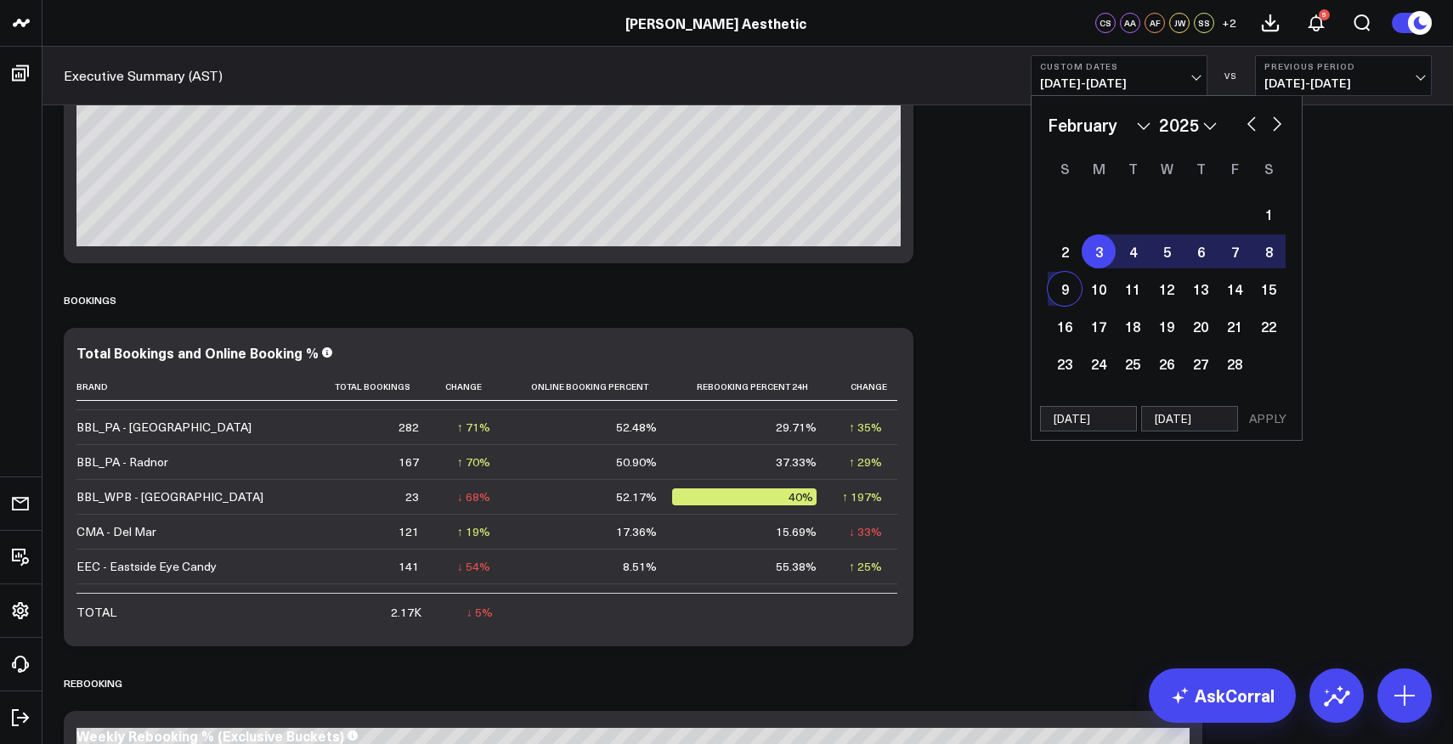
select select "1"
select select "2025"
click at [1264, 415] on button "APPLY" at bounding box center [1267, 418] width 51 height 25
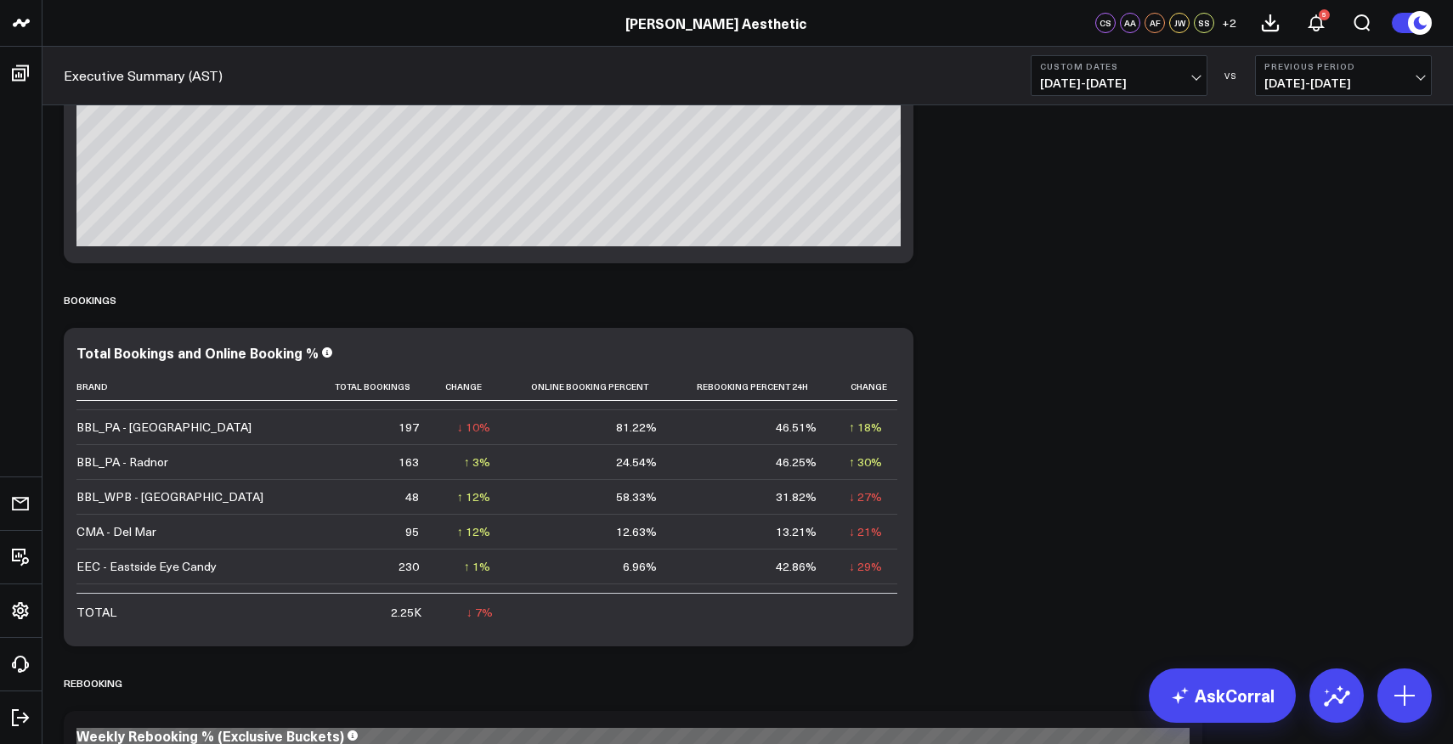
click at [1180, 78] on span "02/03/25 - 02/09/25" at bounding box center [1119, 83] width 158 height 14
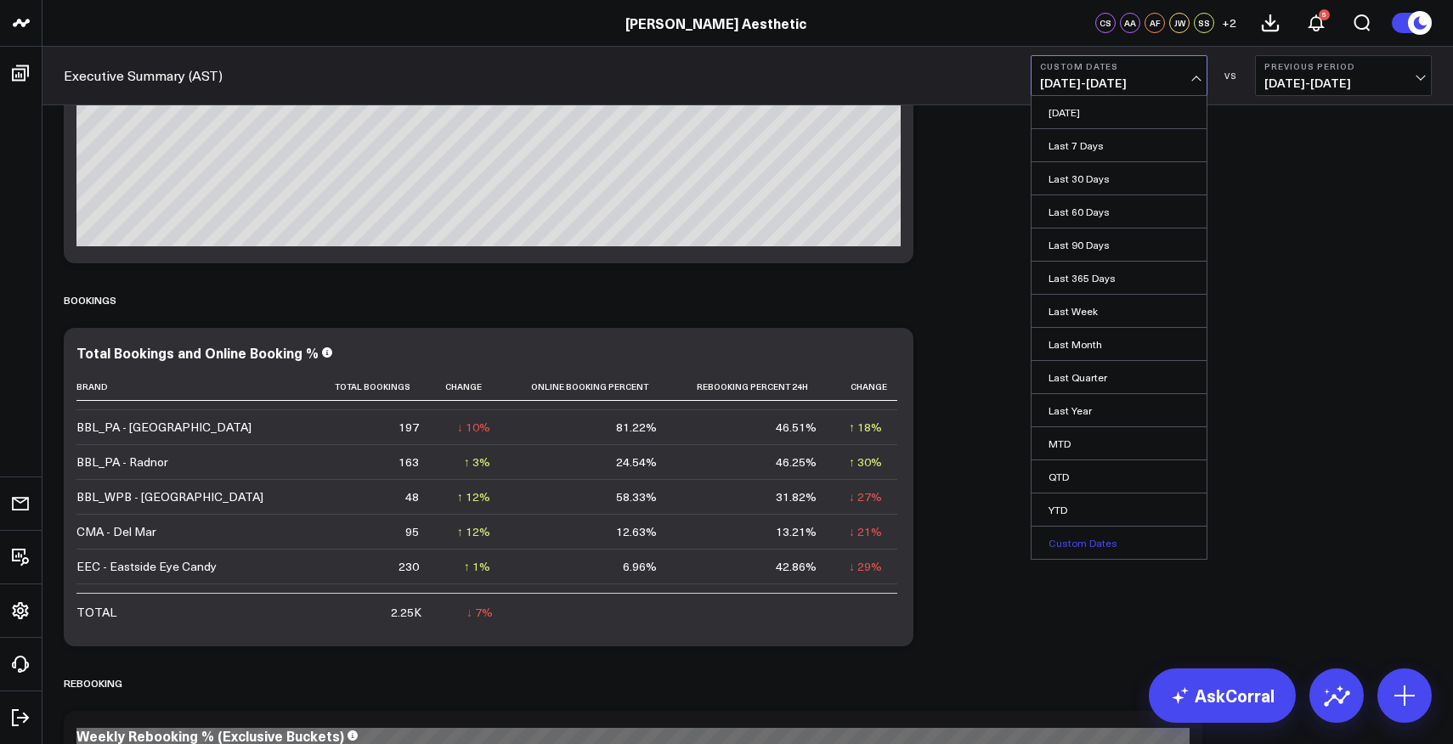
click at [1075, 548] on link "Custom Dates" at bounding box center [1119, 543] width 175 height 32
select select "9"
select select "2025"
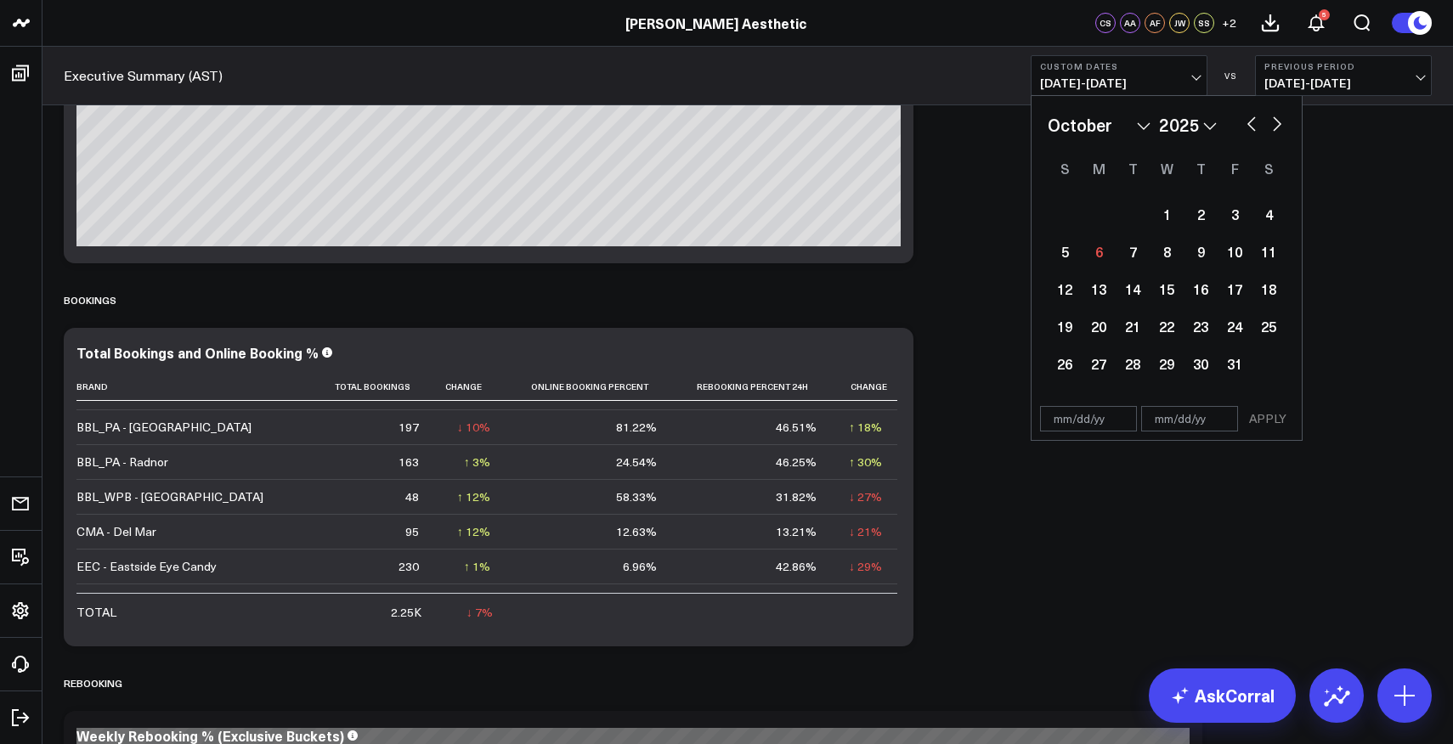
click at [1100, 127] on select "January February March April May June July August September October November De…" at bounding box center [1099, 124] width 103 height 25
select select "8"
select select "2025"
click at [1098, 217] on div "1" at bounding box center [1099, 214] width 34 height 34
type input "09/01/25"
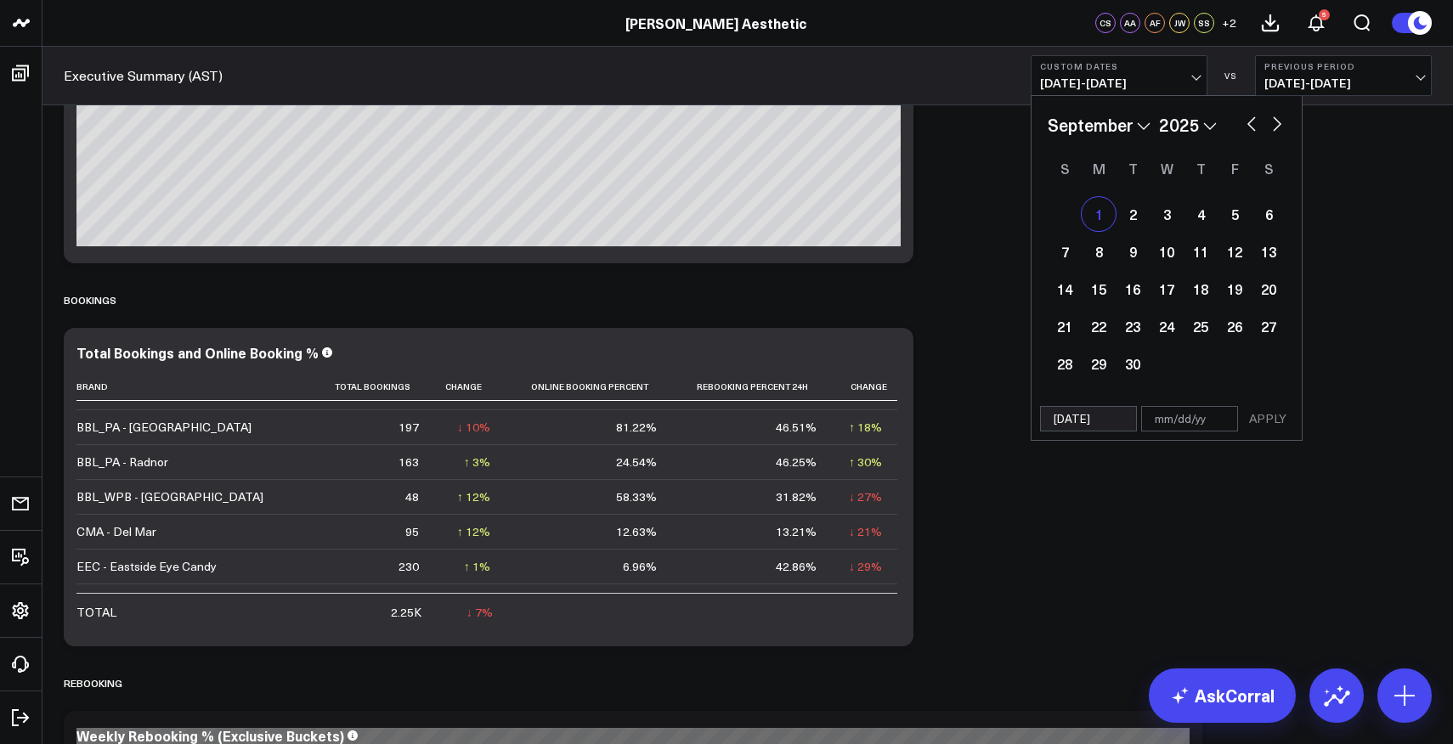
select select "8"
select select "2025"
click at [1071, 253] on div "7" at bounding box center [1065, 252] width 34 height 34
type input "09/07/25"
select select "8"
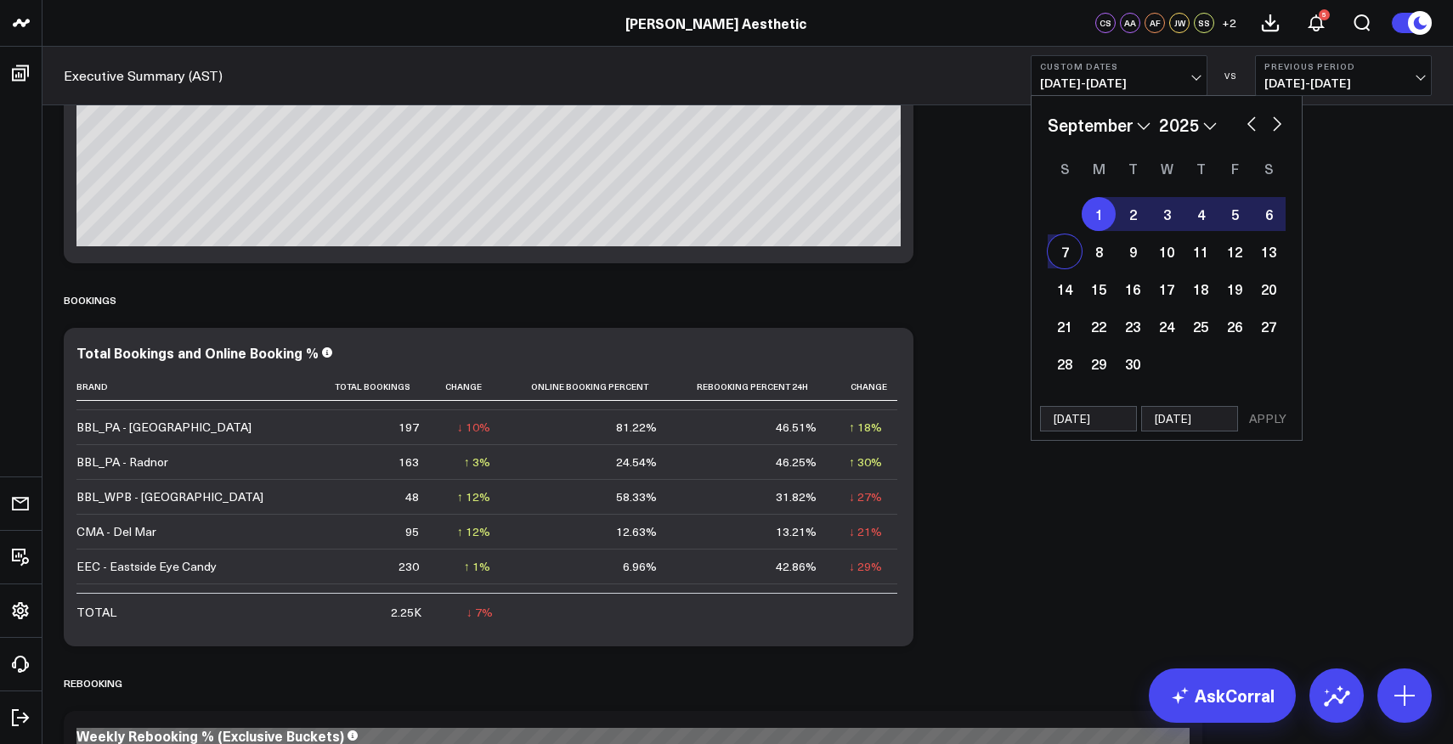
select select "2025"
click at [1262, 414] on button "APPLY" at bounding box center [1267, 418] width 51 height 25
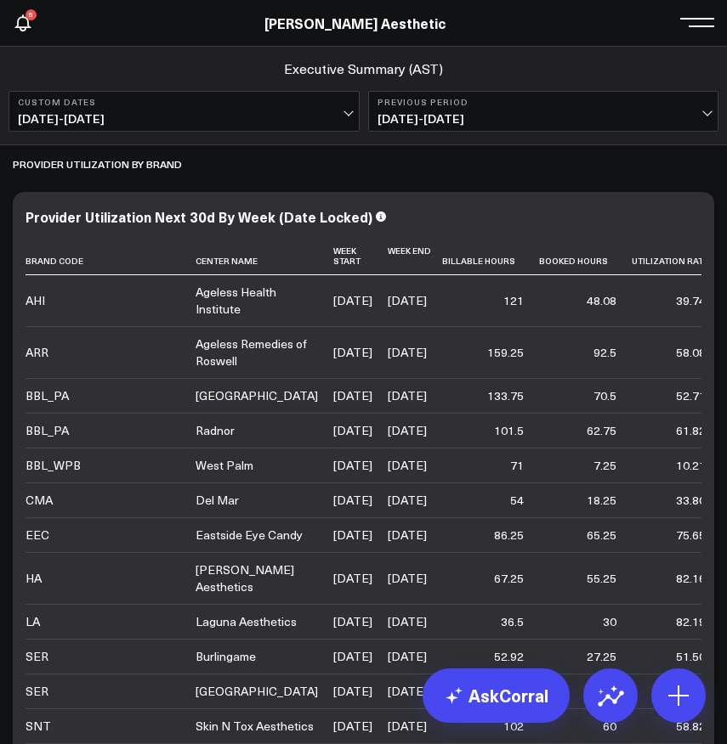
scroll to position [8329, 0]
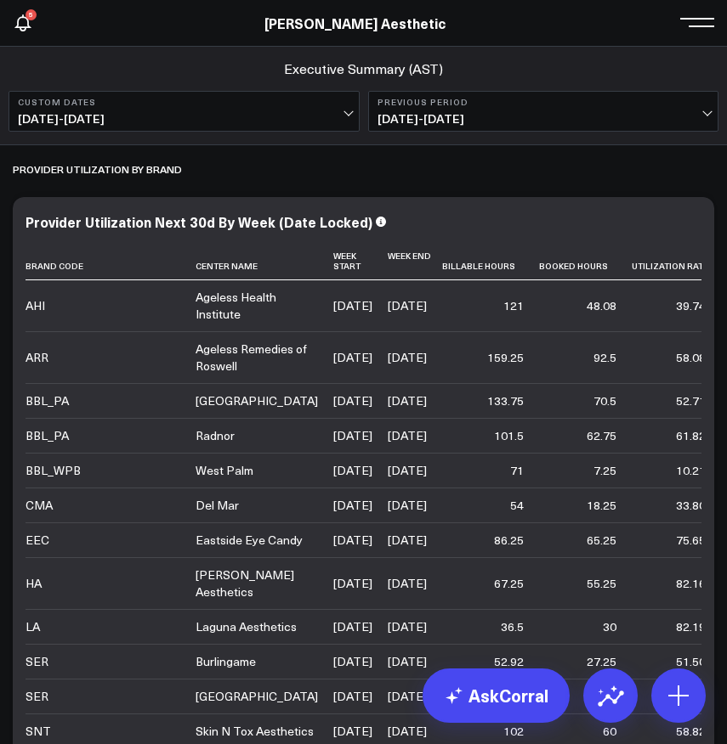
click at [649, 204] on div "Provider Utilization Next 30d By Week (Date Locked) Brand Code Center Name Week…" at bounding box center [363, 524] width 701 height 654
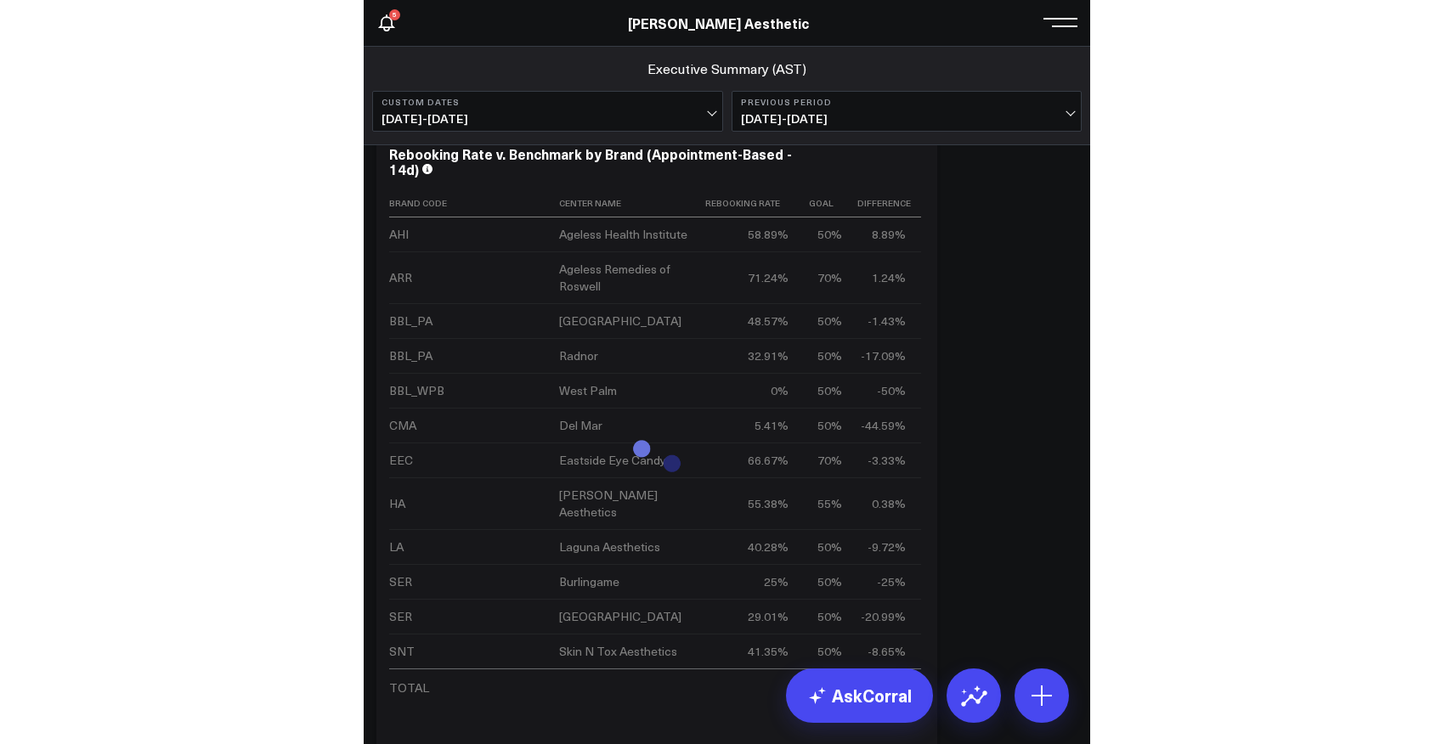
scroll to position [2301, 0]
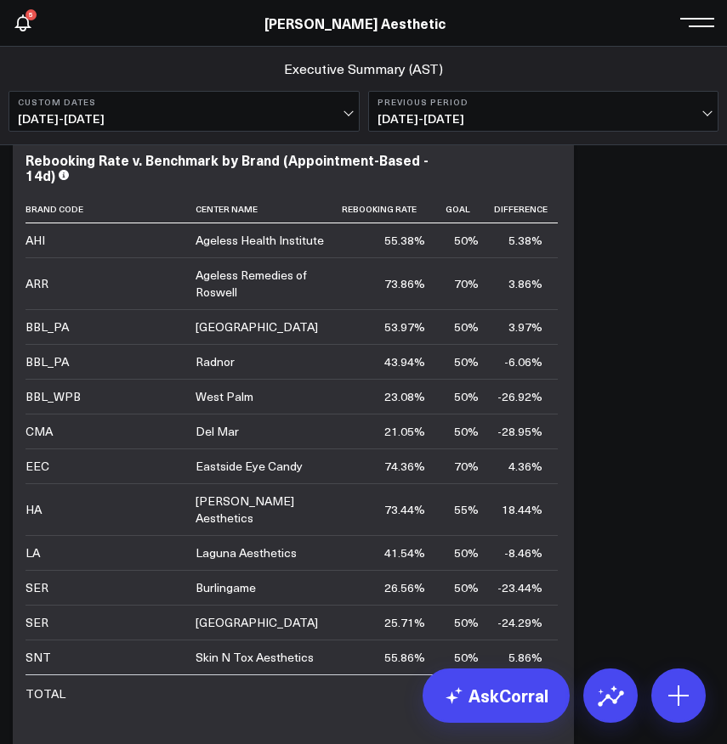
click at [241, 115] on span "09/01/25 - 09/07/25" at bounding box center [184, 119] width 332 height 14
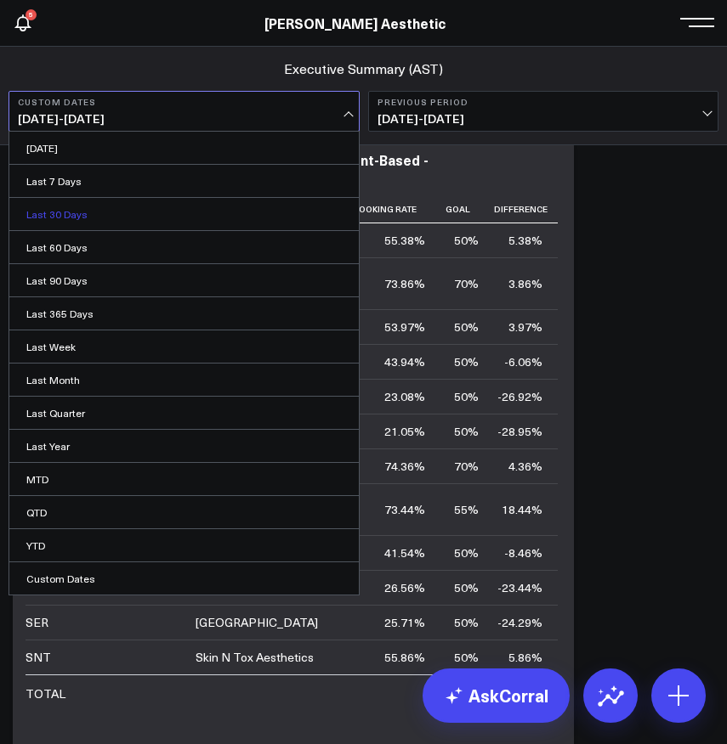
click at [117, 220] on link "Last 30 Days" at bounding box center [183, 214] width 349 height 32
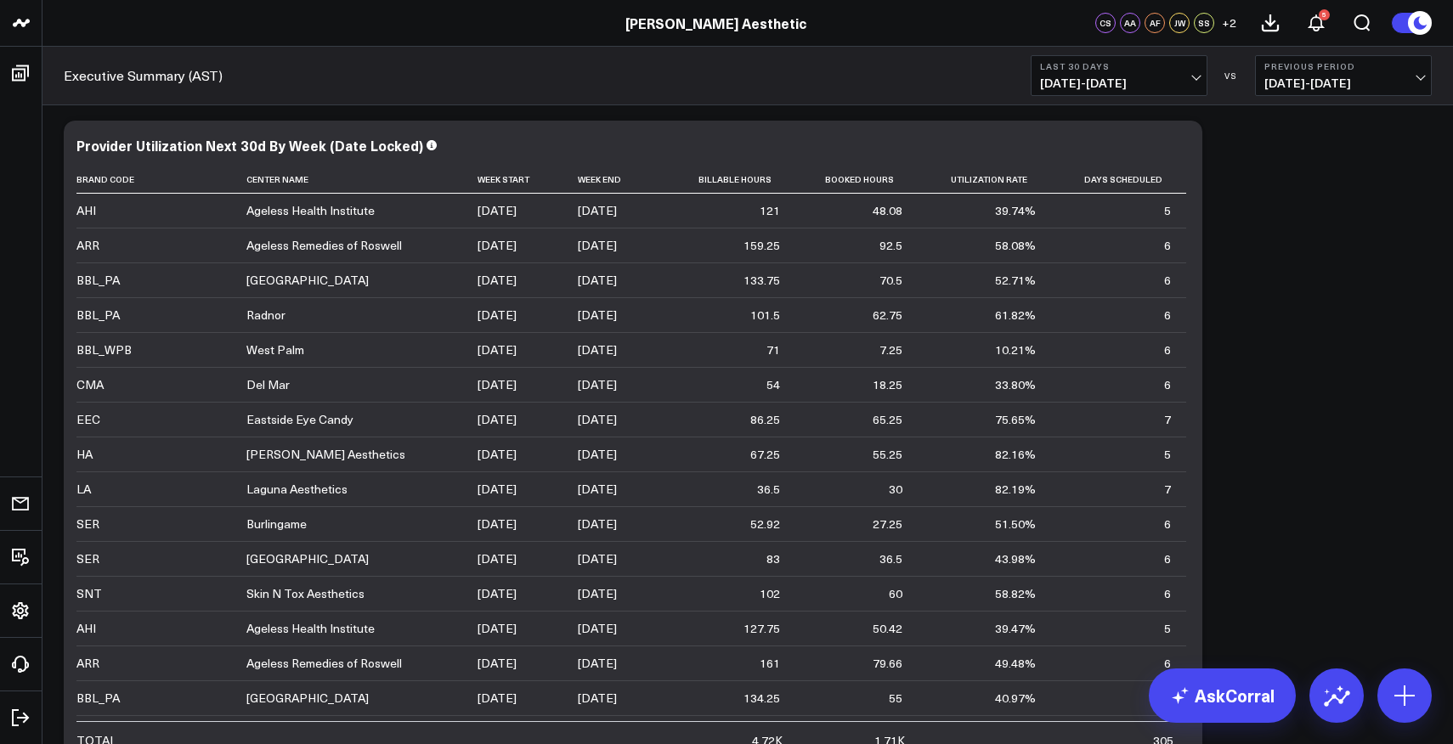
scroll to position [5534, 0]
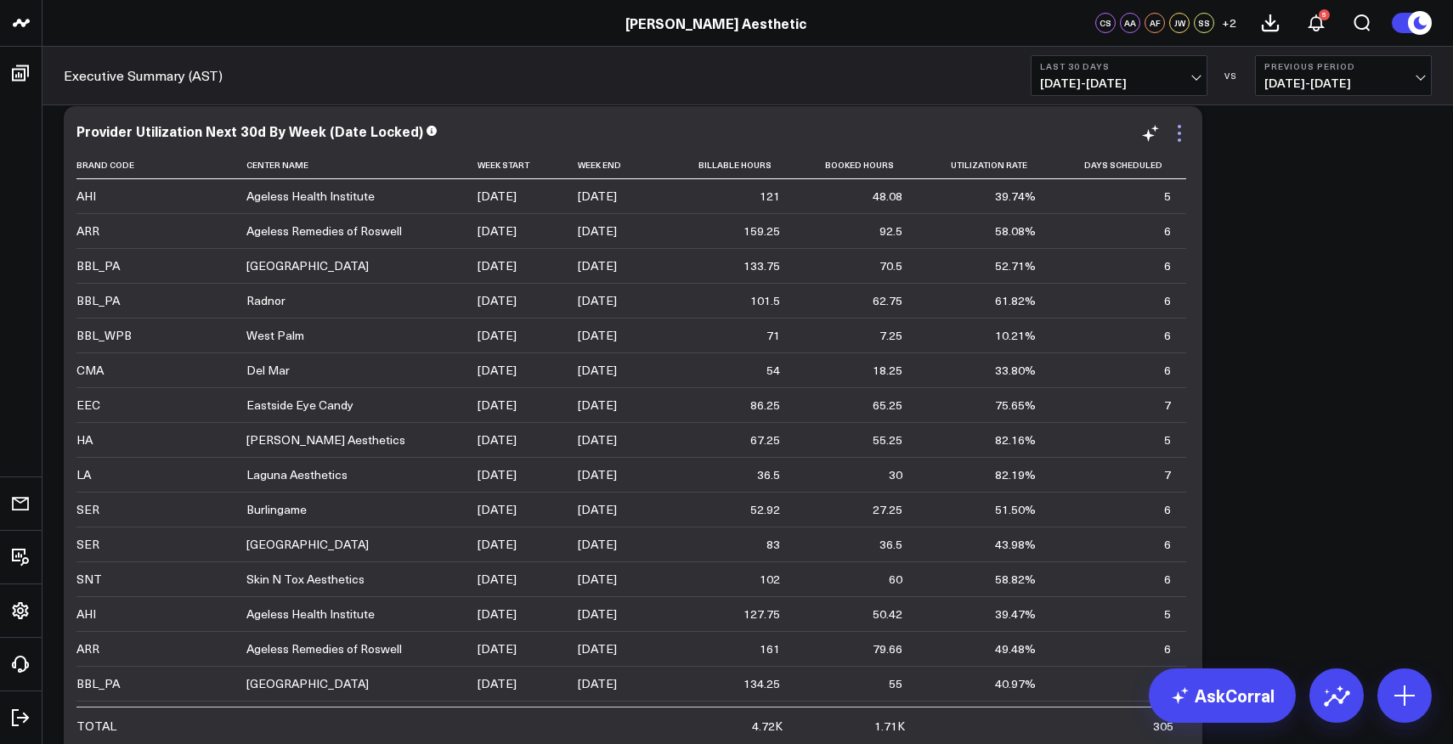
click at [1178, 133] on icon at bounding box center [1179, 133] width 3 height 3
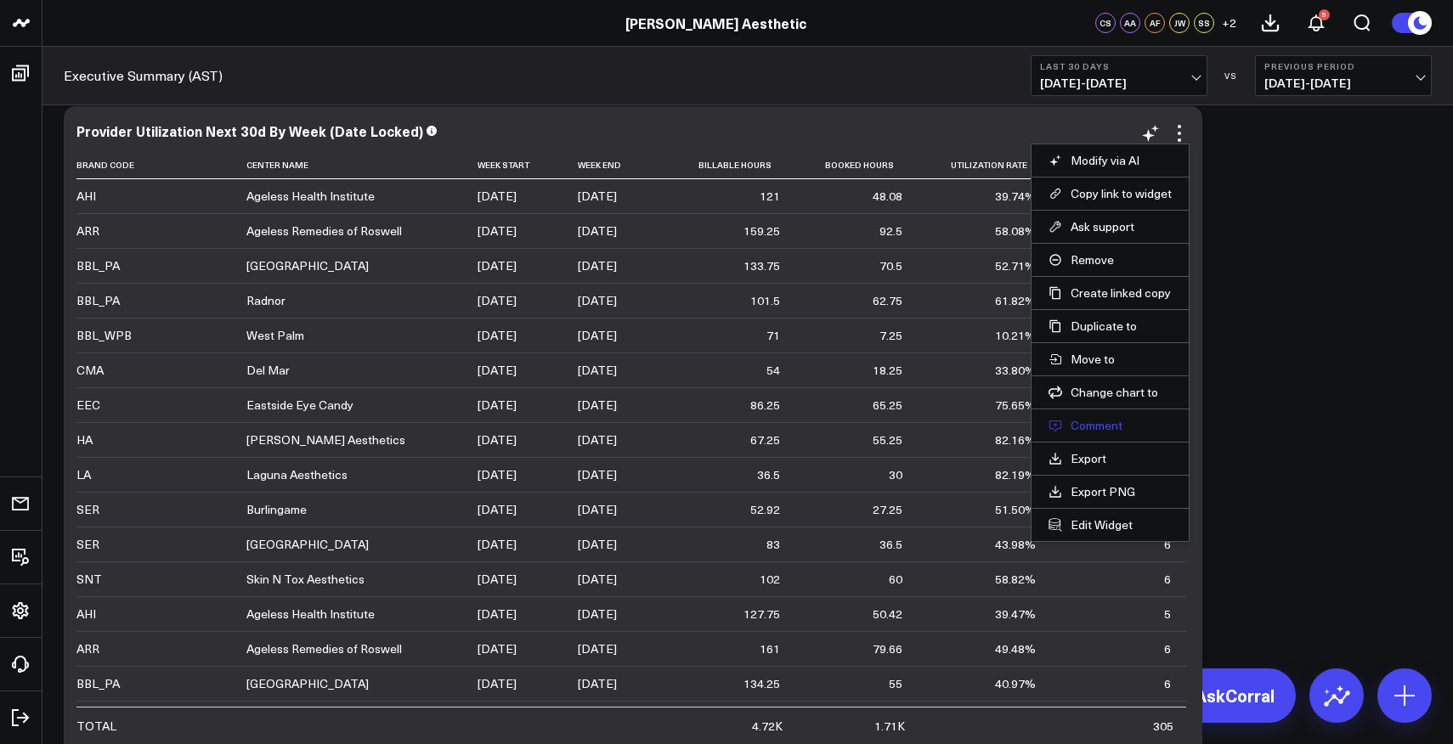
click at [1101, 424] on button "Comment" at bounding box center [1110, 425] width 123 height 15
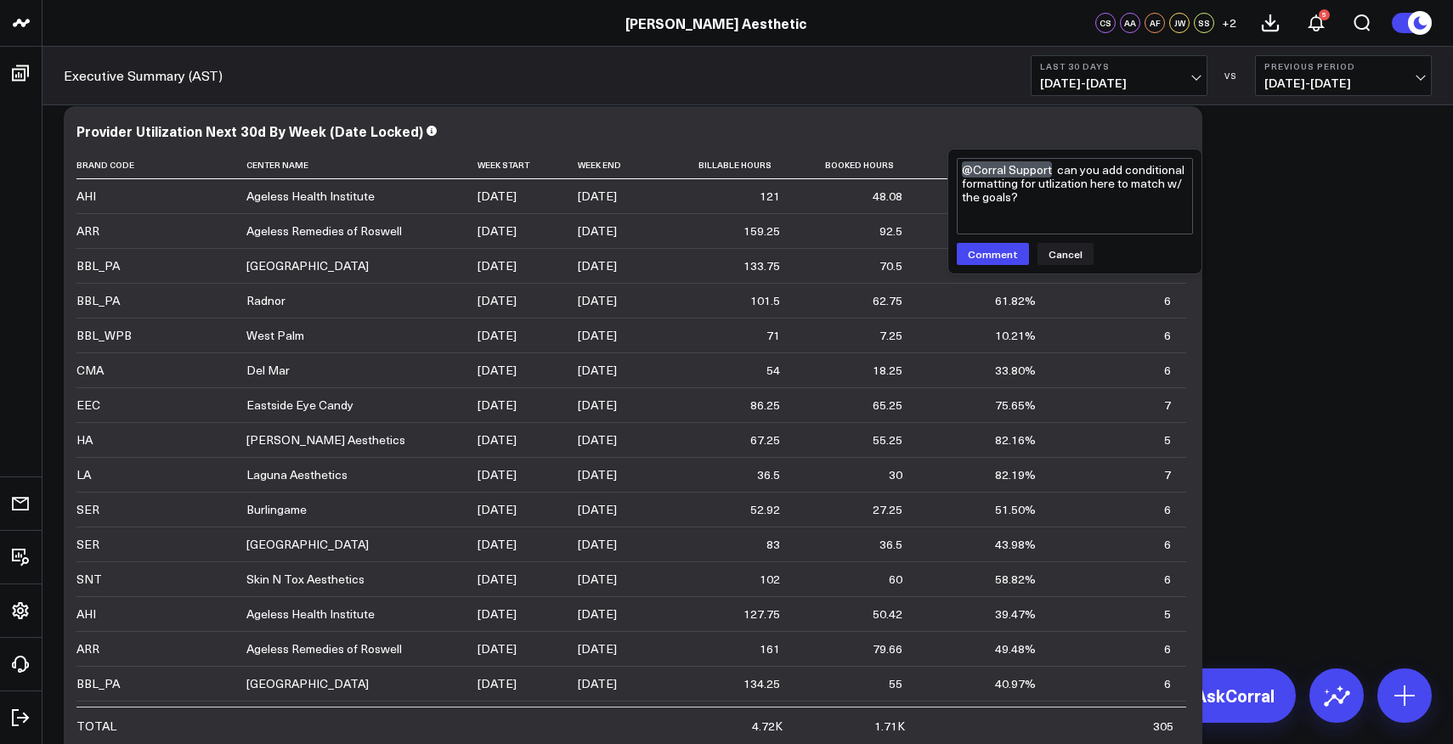
click at [1059, 187] on textarea "@Corral Support can you add conditional formatting for utlization here to match…" at bounding box center [1075, 196] width 236 height 76
type textarea "@Corral Support can you add conditional formatting for utilization here to matc…"
click at [982, 258] on button "Comment" at bounding box center [993, 254] width 72 height 22
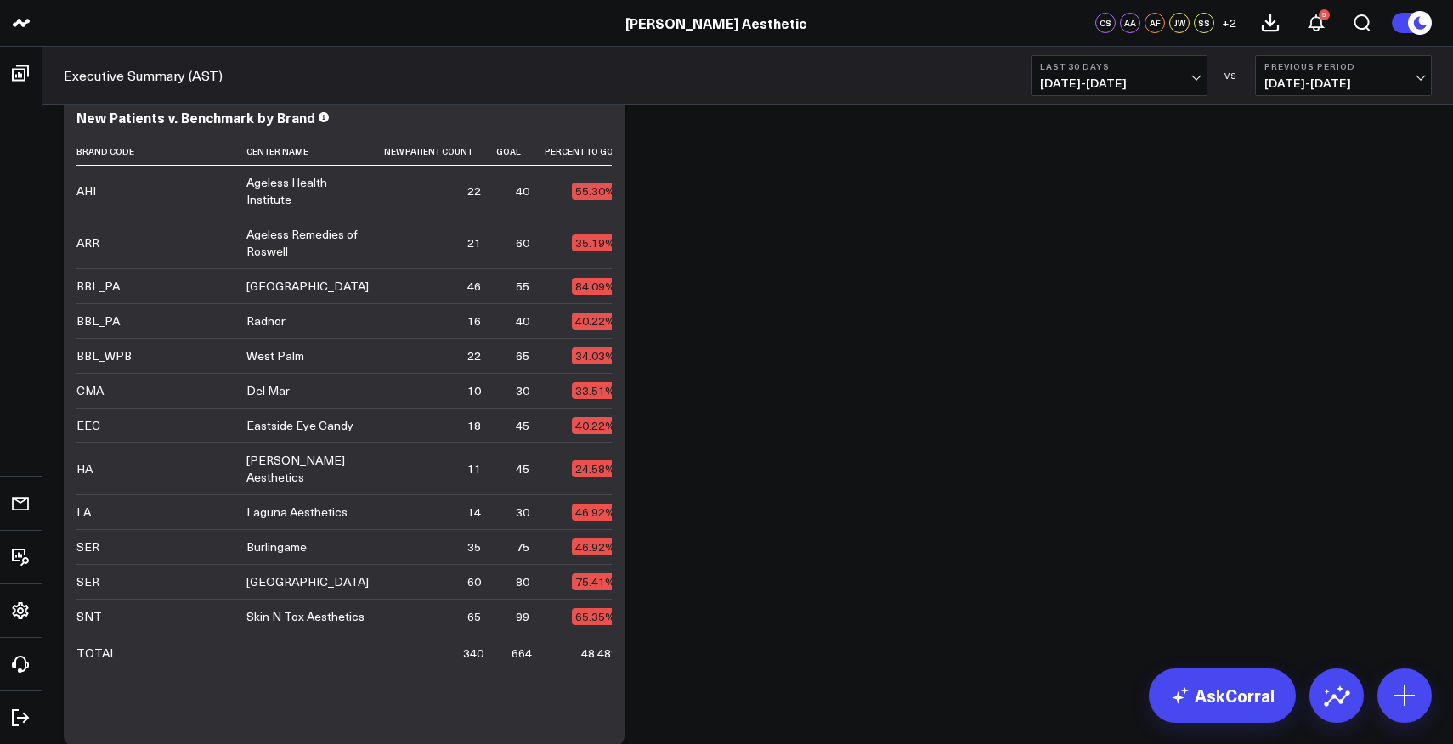
scroll to position [4830, 0]
